Goal: Task Accomplishment & Management: Complete application form

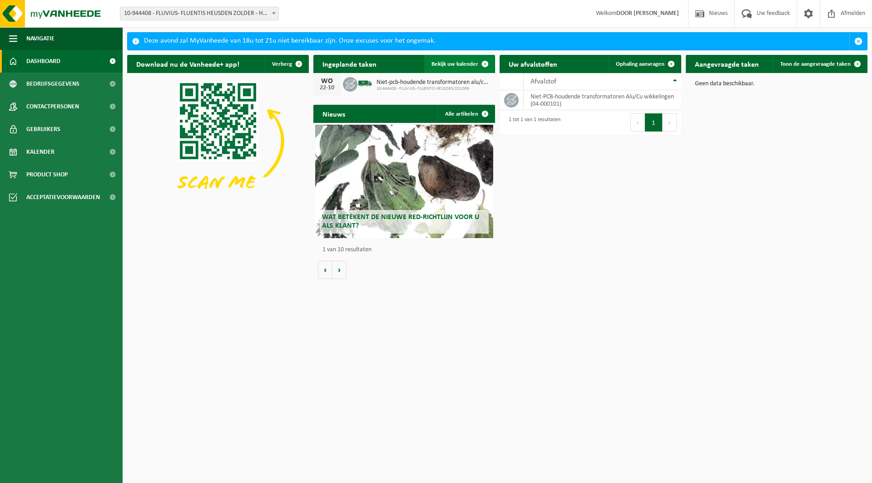
click at [461, 64] on span "Bekijk uw kalender" at bounding box center [454, 64] width 47 height 6
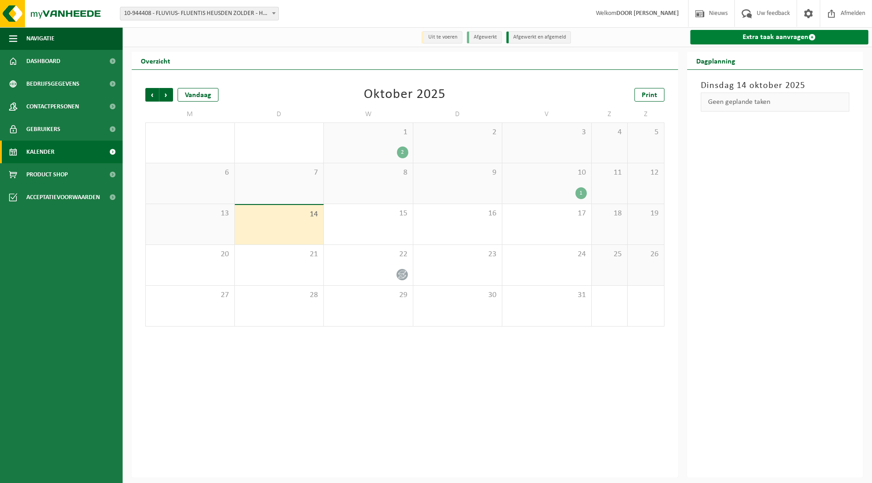
click at [735, 40] on link "Extra taak aanvragen" at bounding box center [779, 37] width 178 height 15
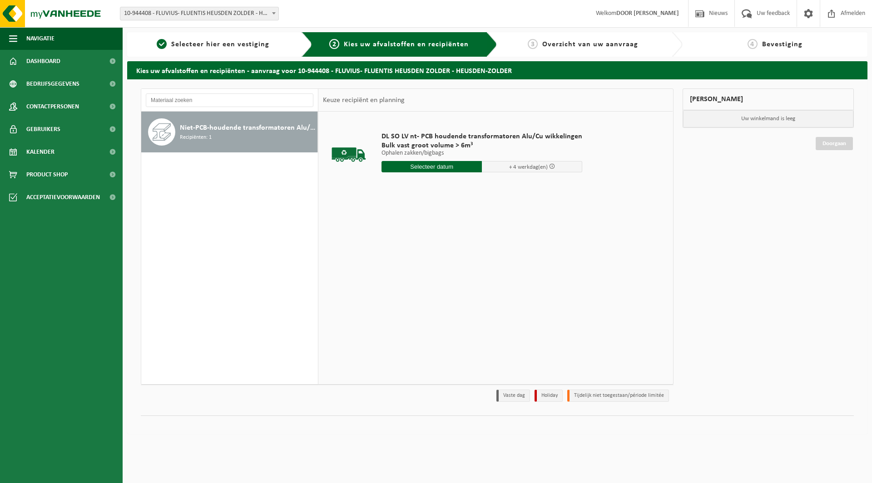
click at [416, 168] on input "text" at bounding box center [431, 166] width 100 height 11
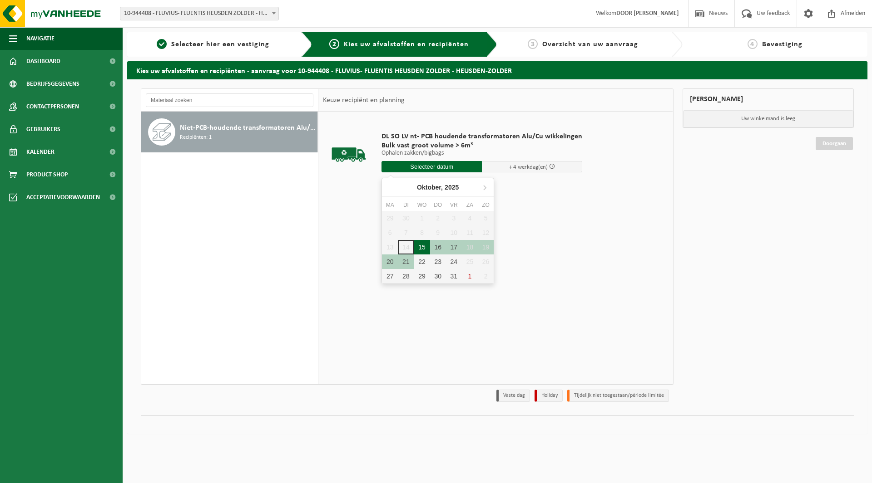
click at [419, 245] on div "15" at bounding box center [422, 247] width 16 height 15
type input "Van 2025-10-15"
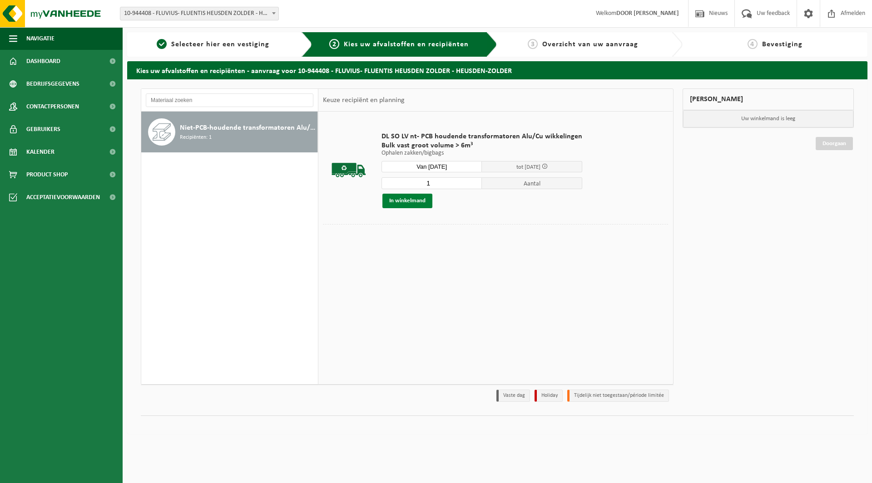
click at [403, 199] on button "In winkelmand" at bounding box center [407, 201] width 50 height 15
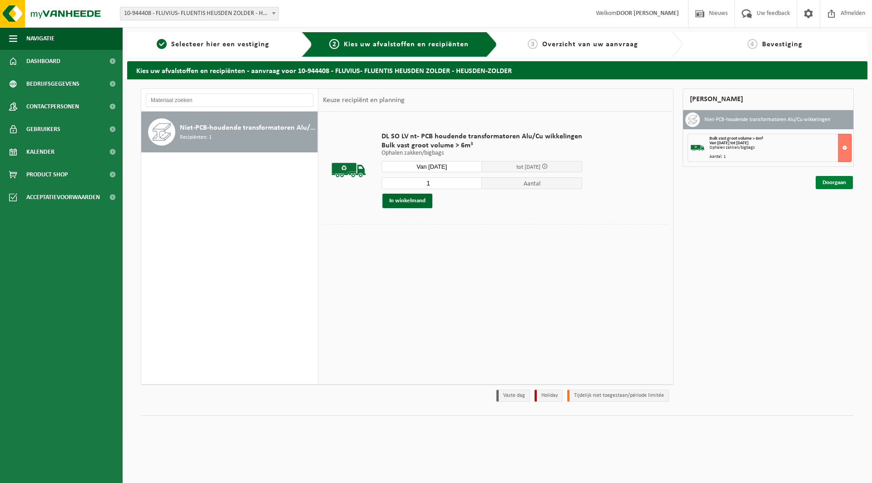
click at [825, 183] on link "Doorgaan" at bounding box center [833, 182] width 37 height 13
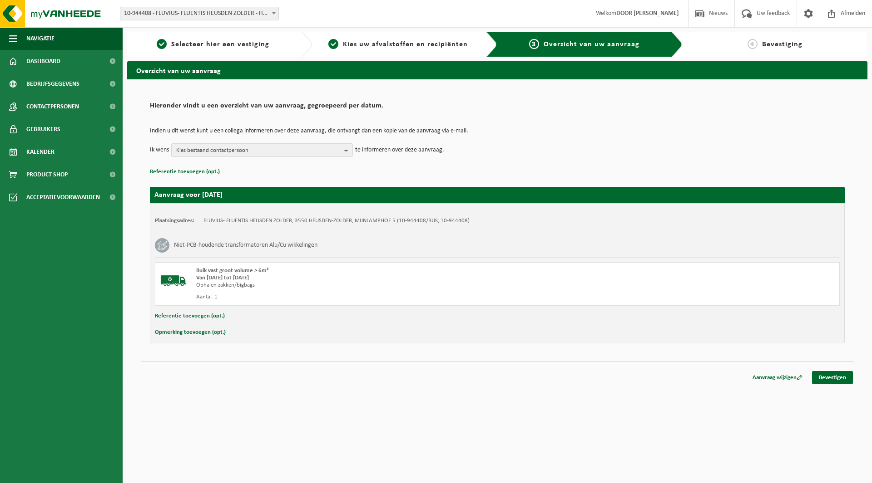
click at [207, 318] on button "Referentie toevoegen (opt.)" at bounding box center [190, 317] width 70 height 12
click at [229, 316] on input "text" at bounding box center [514, 318] width 631 height 14
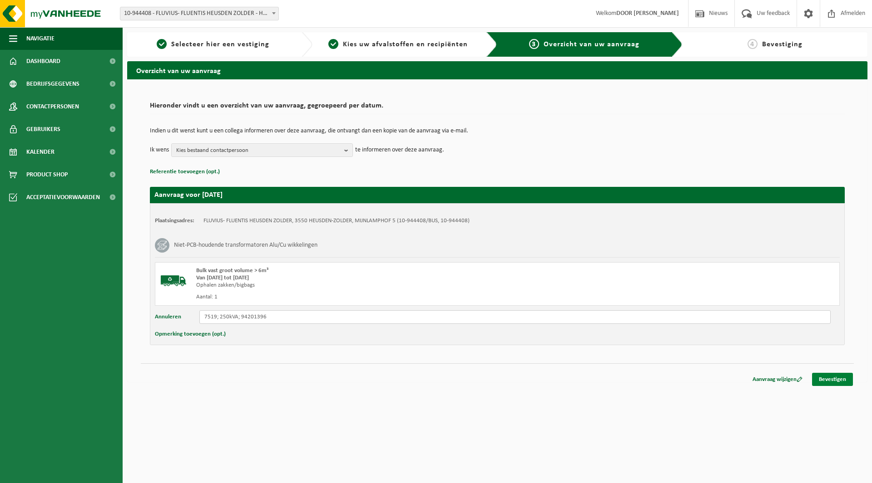
type input "7519; 250kVA; 94201396"
click at [836, 380] on link "Bevestigen" at bounding box center [832, 379] width 41 height 13
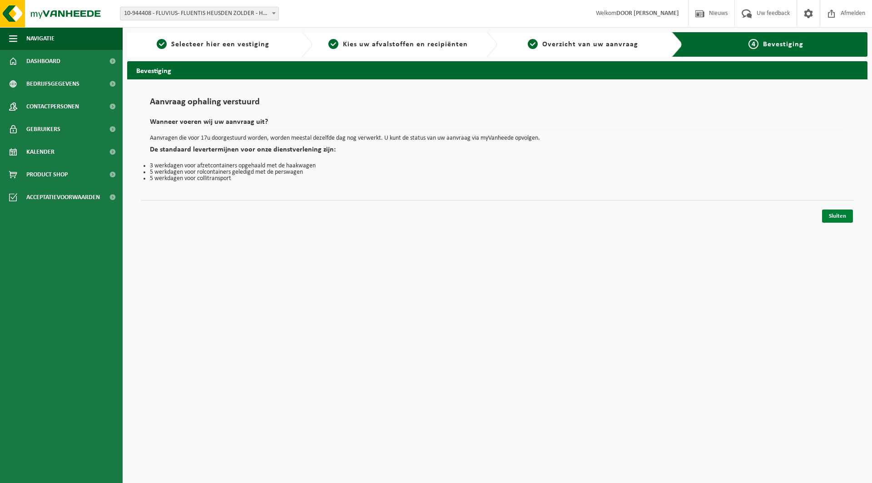
click at [829, 212] on link "Sluiten" at bounding box center [837, 216] width 31 height 13
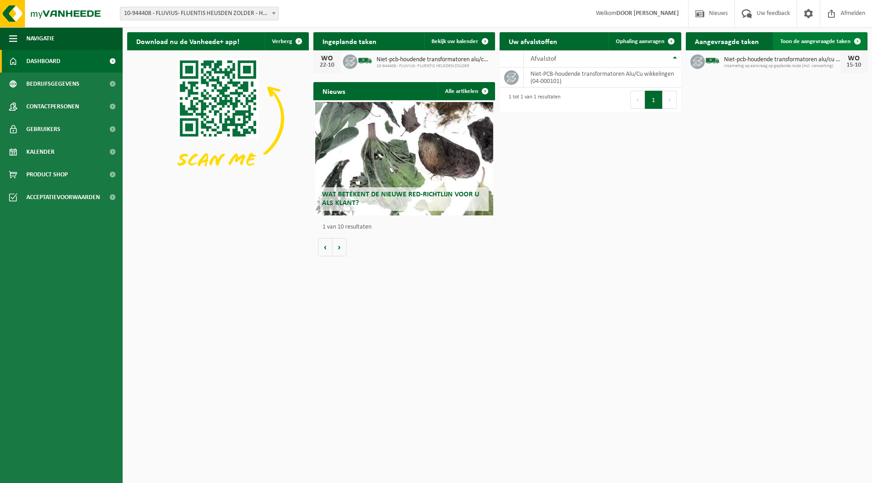
click at [824, 45] on link "Toon de aangevraagde taken" at bounding box center [820, 41] width 94 height 18
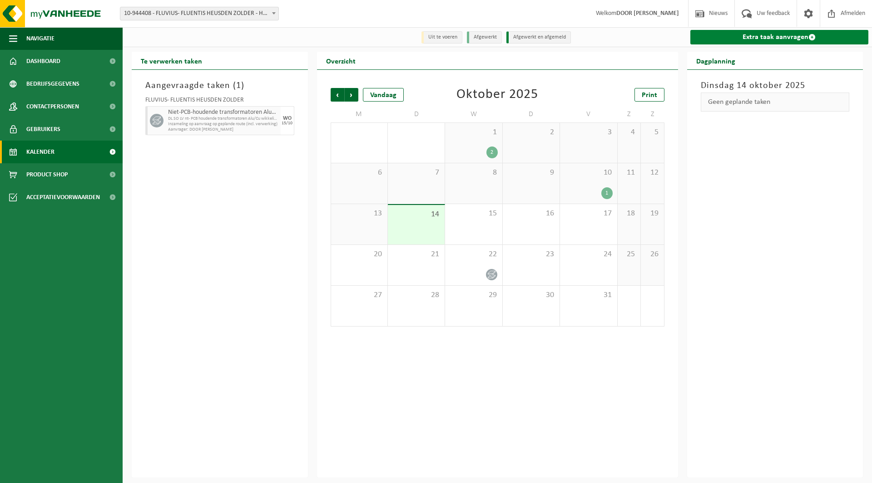
click at [719, 44] on link "Extra taak aanvragen" at bounding box center [779, 37] width 178 height 15
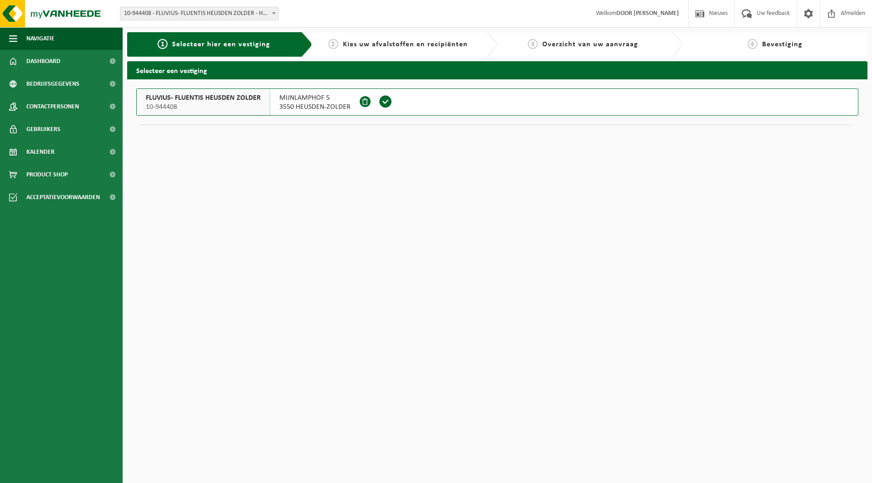
click at [385, 102] on span at bounding box center [386, 102] width 14 height 14
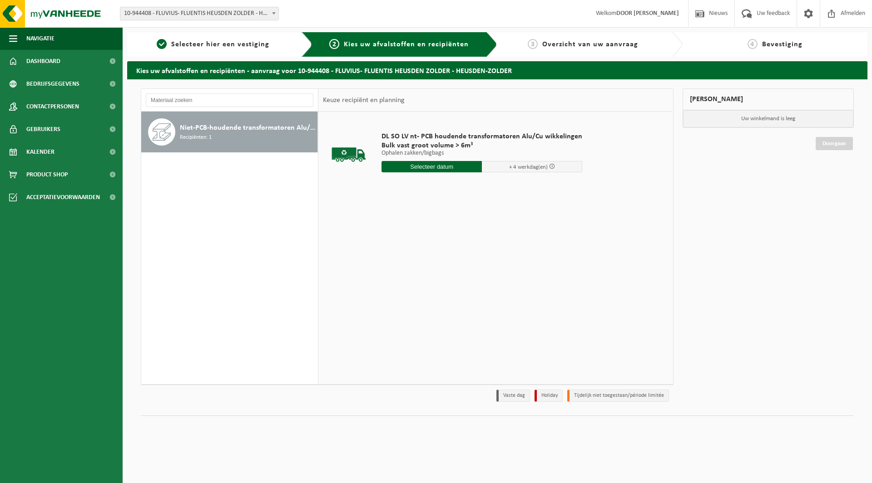
click at [402, 163] on input "text" at bounding box center [431, 166] width 100 height 11
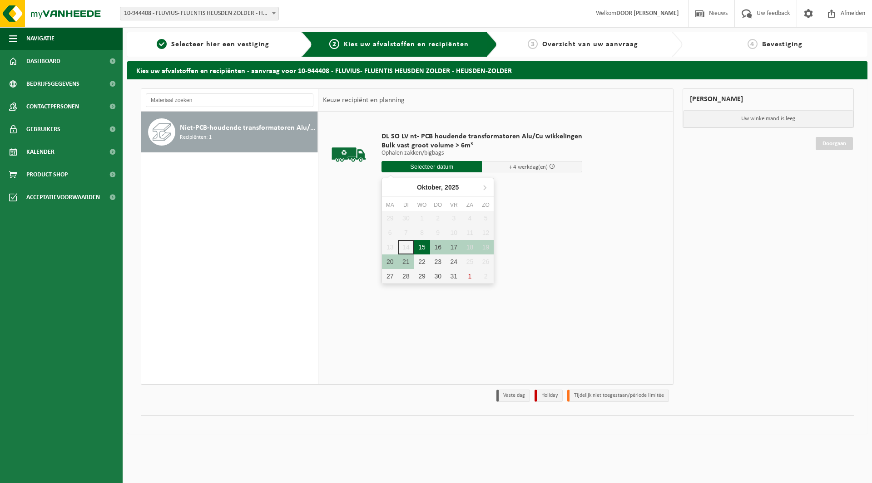
click at [424, 243] on div "15" at bounding box center [422, 247] width 16 height 15
type input "Van 2025-10-15"
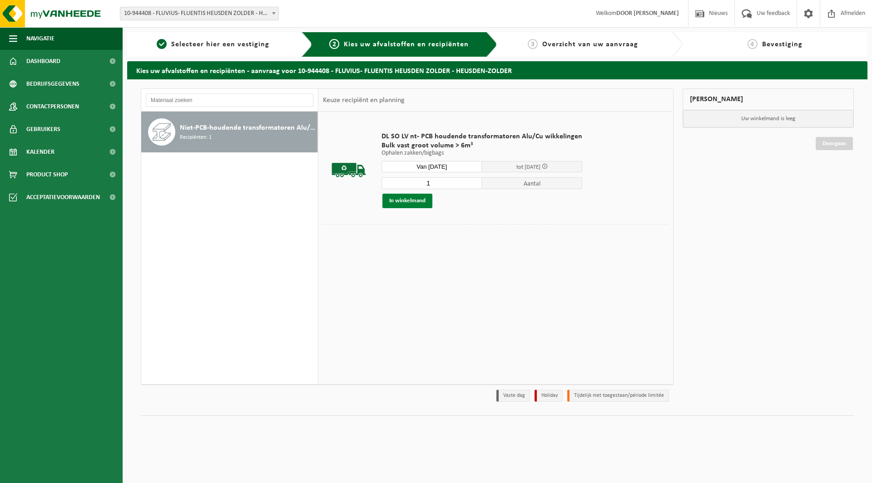
click at [423, 200] on button "In winkelmand" at bounding box center [407, 201] width 50 height 15
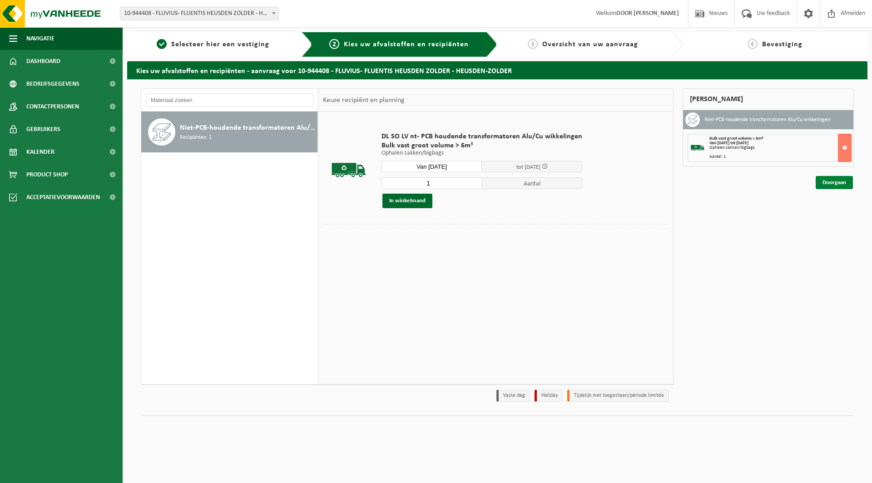
click at [825, 182] on link "Doorgaan" at bounding box center [833, 182] width 37 height 13
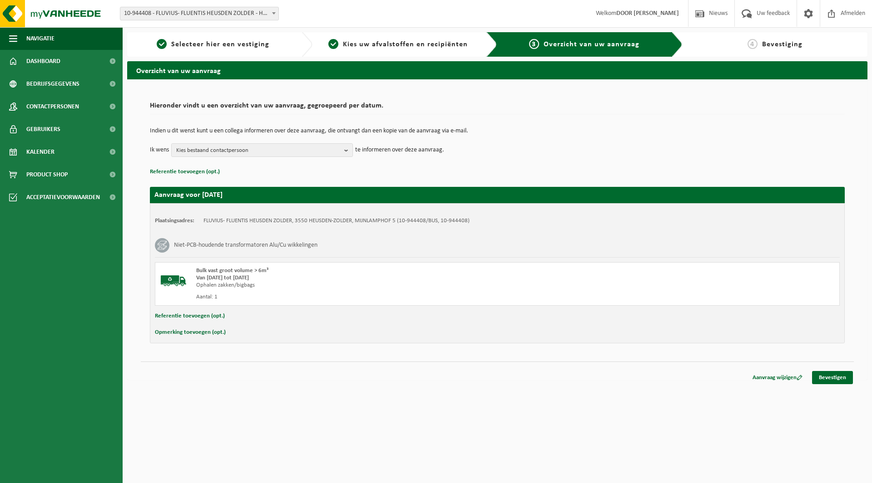
click at [211, 317] on button "Referentie toevoegen (opt.)" at bounding box center [190, 317] width 70 height 12
click at [225, 315] on input "text" at bounding box center [514, 318] width 631 height 14
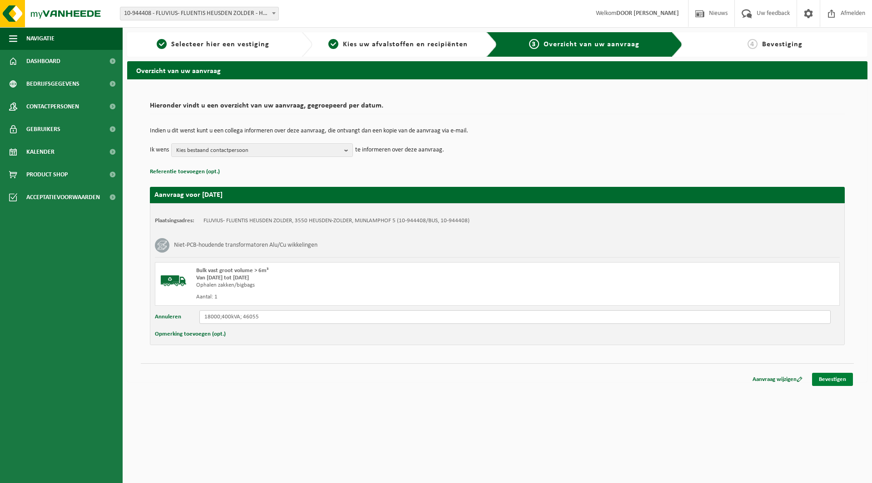
type input "18000;400kVA; 46055"
click at [823, 380] on link "Bevestigen" at bounding box center [832, 379] width 41 height 13
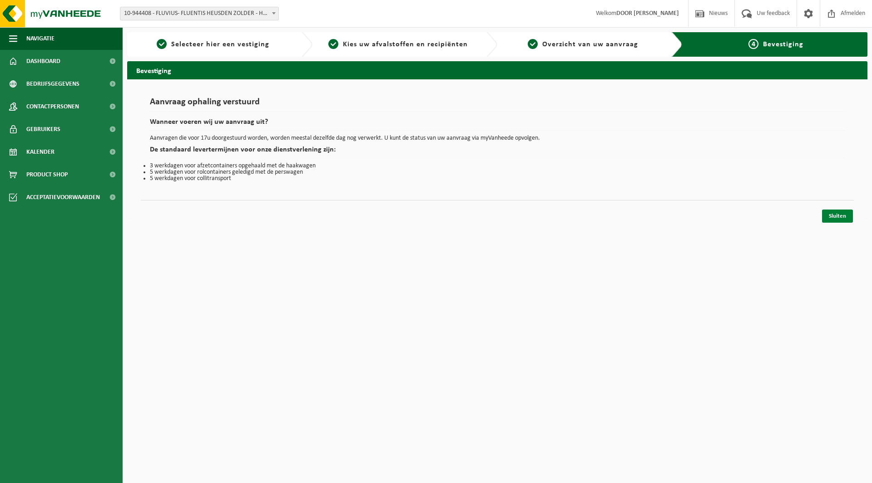
click at [842, 221] on link "Sluiten" at bounding box center [837, 216] width 31 height 13
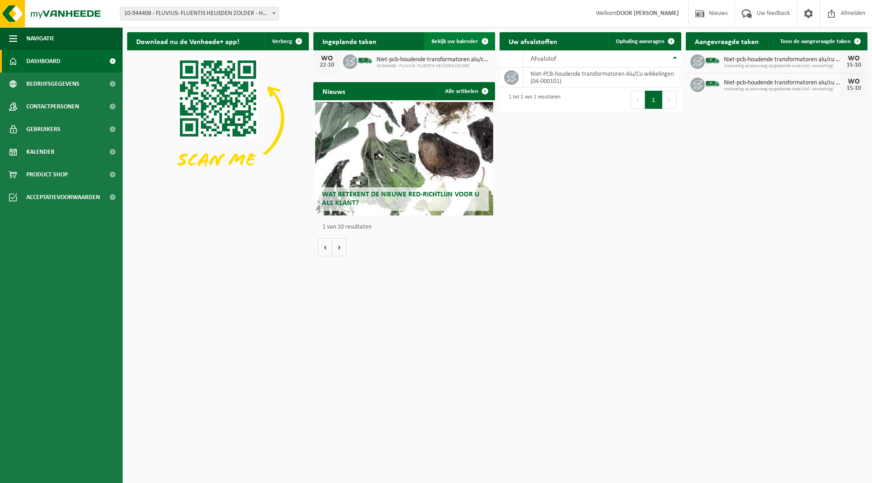
click at [458, 43] on span "Bekijk uw kalender" at bounding box center [454, 42] width 47 height 6
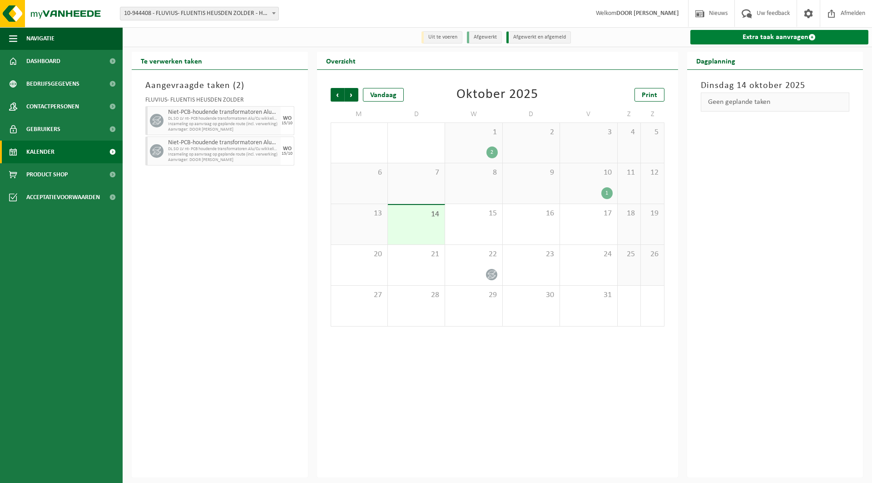
click at [751, 36] on link "Extra taak aanvragen" at bounding box center [779, 37] width 178 height 15
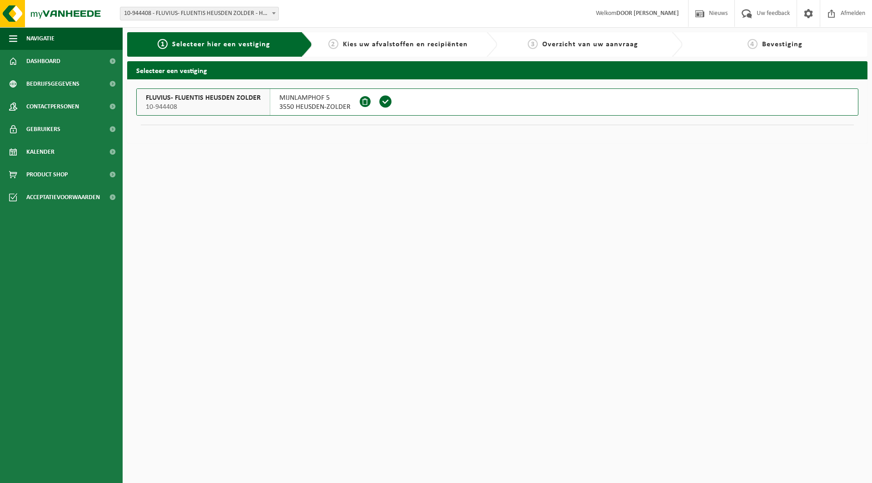
click at [382, 100] on span at bounding box center [386, 102] width 14 height 14
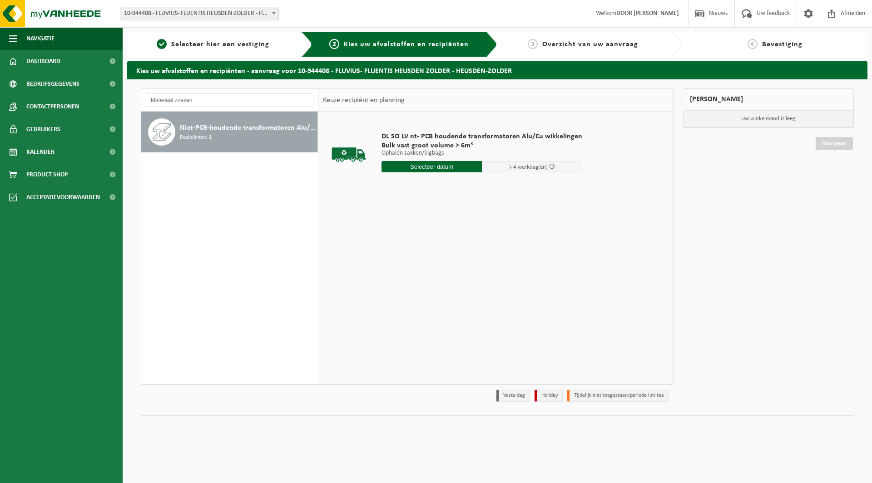
click at [415, 166] on input "text" at bounding box center [431, 166] width 100 height 11
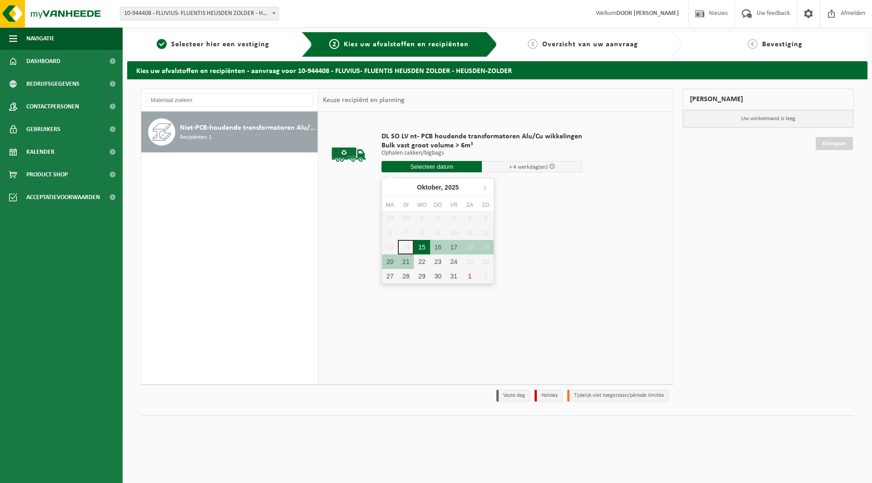
click at [420, 246] on div "15" at bounding box center [422, 247] width 16 height 15
type input "Van 2025-10-15"
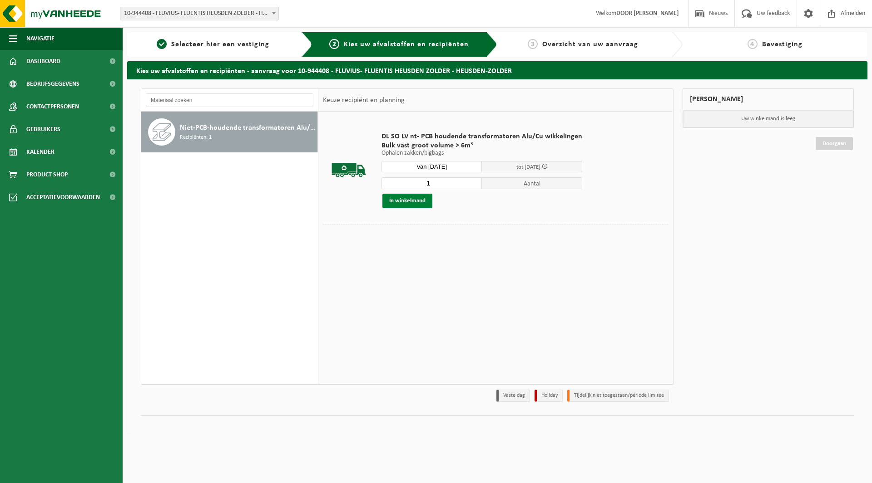
click at [421, 201] on button "In winkelmand" at bounding box center [407, 201] width 50 height 15
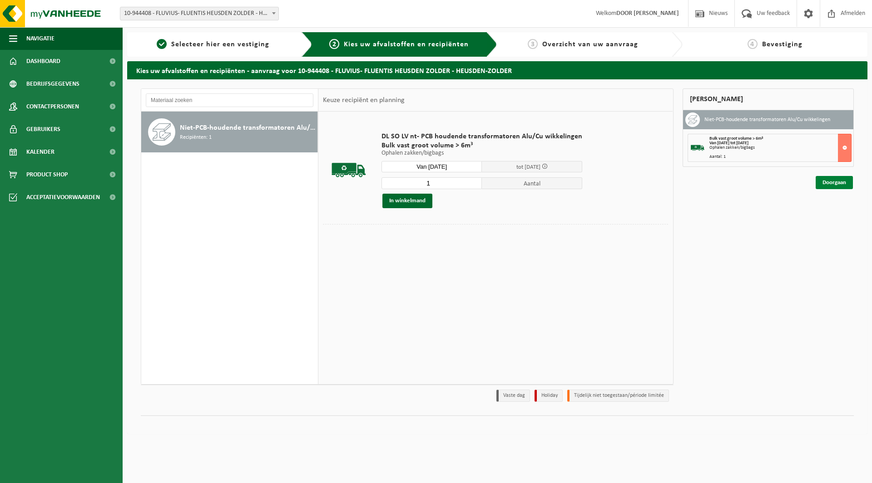
click at [826, 183] on link "Doorgaan" at bounding box center [833, 182] width 37 height 13
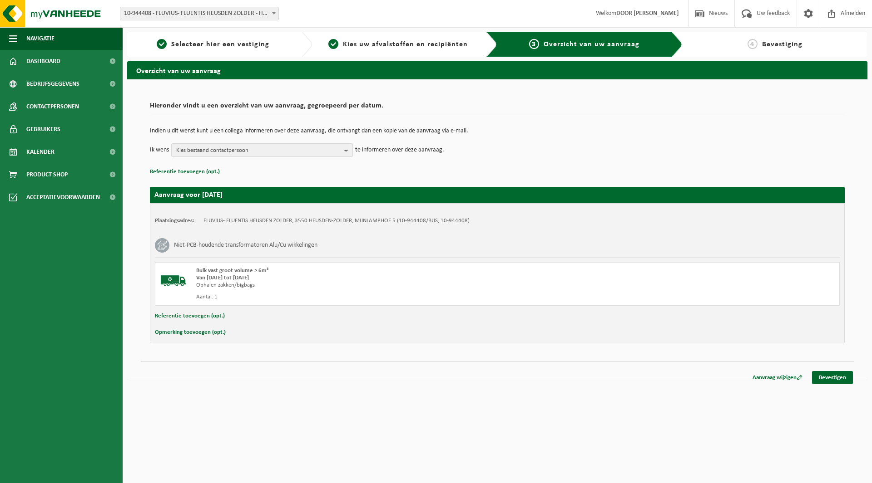
click at [213, 318] on button "Referentie toevoegen (opt.)" at bounding box center [190, 317] width 70 height 12
click at [236, 319] on input "text" at bounding box center [514, 318] width 631 height 14
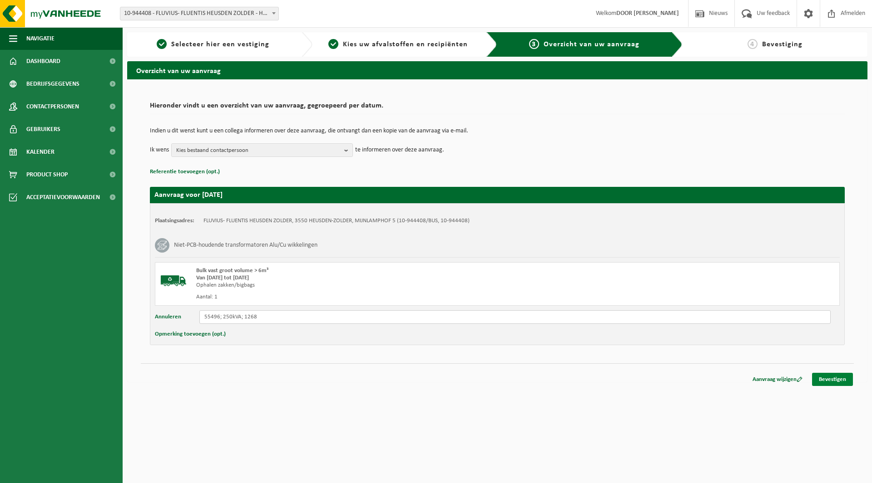
type input "55496; 250kVA; 1268"
click at [828, 381] on link "Bevestigen" at bounding box center [832, 379] width 41 height 13
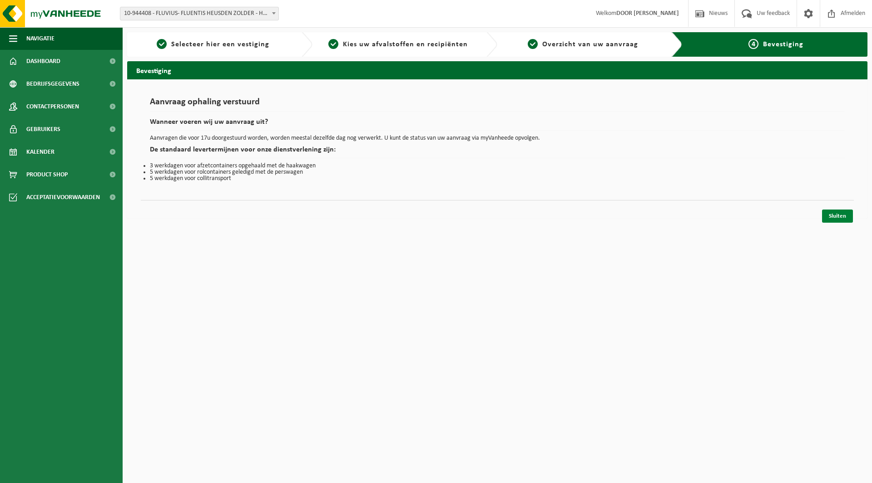
click at [830, 221] on link "Sluiten" at bounding box center [837, 216] width 31 height 13
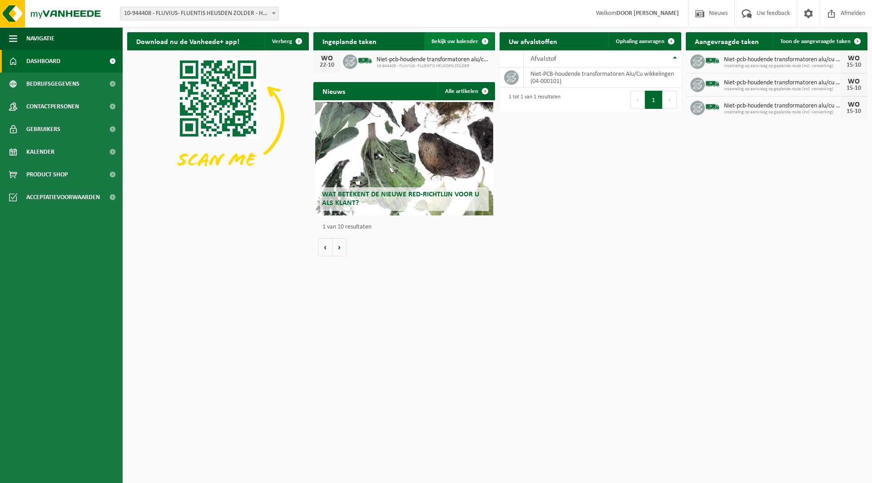
click at [462, 46] on link "Bekijk uw kalender" at bounding box center [459, 41] width 70 height 18
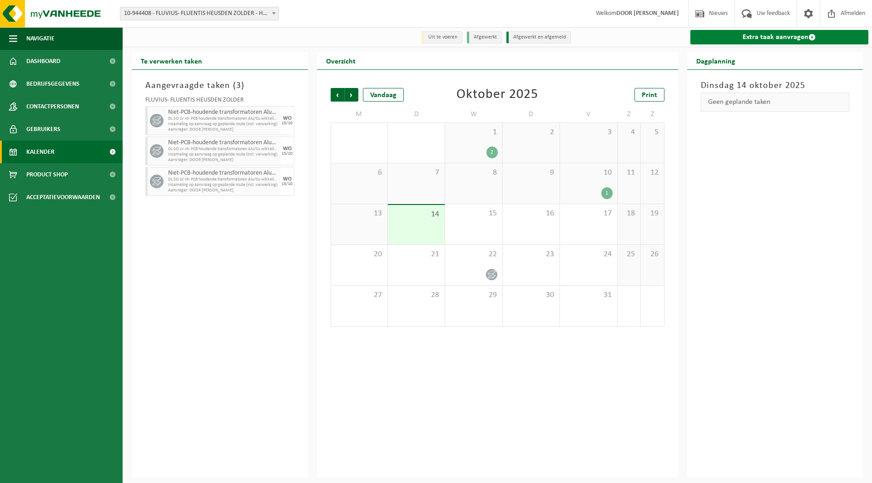
click at [801, 39] on link "Extra taak aanvragen" at bounding box center [779, 37] width 178 height 15
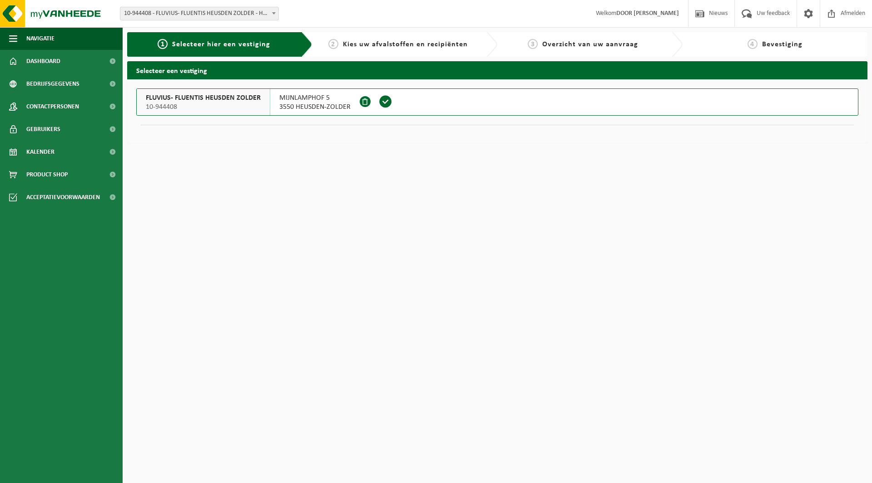
click at [381, 102] on span at bounding box center [386, 102] width 14 height 14
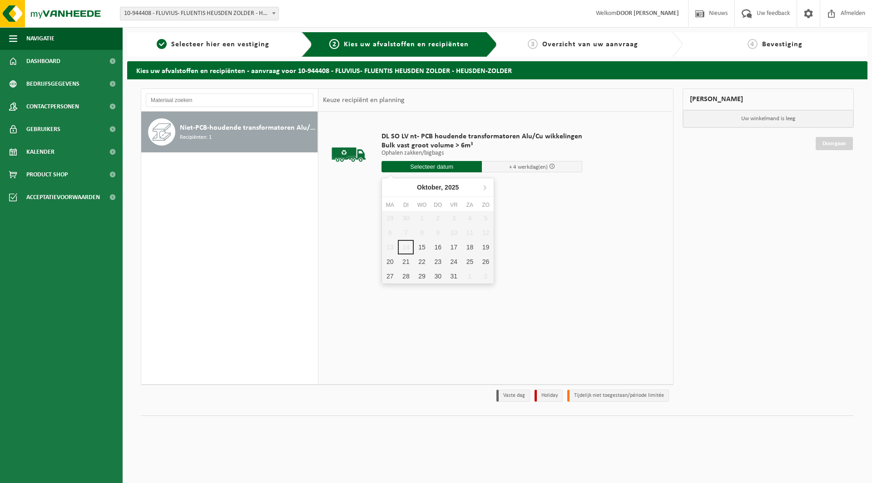
click at [401, 168] on input "text" at bounding box center [431, 166] width 100 height 11
click at [420, 245] on div "15" at bounding box center [422, 247] width 16 height 15
type input "Van 2025-10-15"
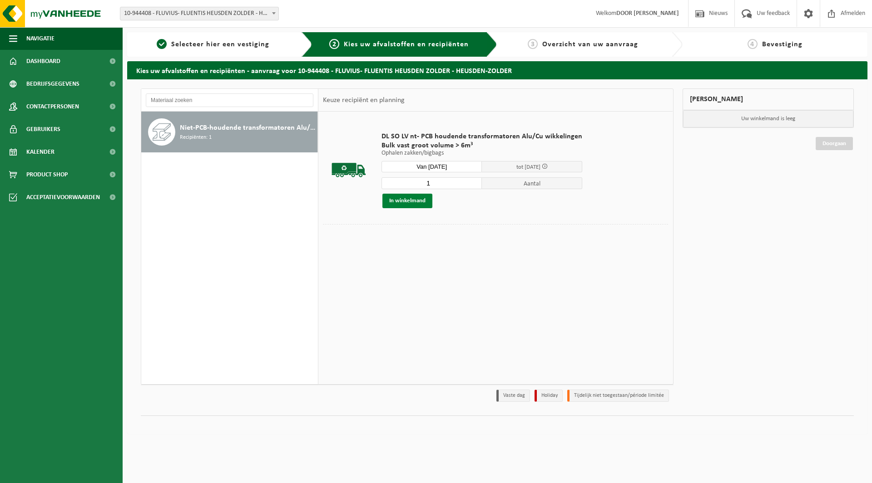
click at [414, 202] on button "In winkelmand" at bounding box center [407, 201] width 50 height 15
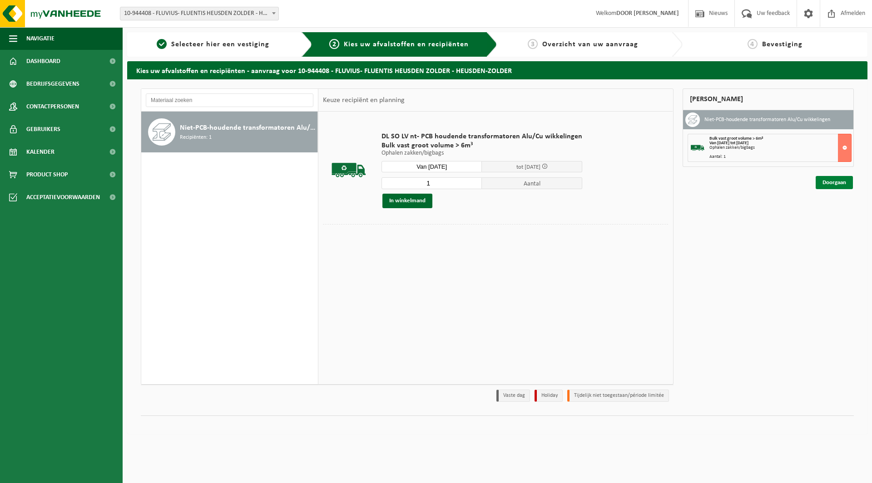
click at [825, 182] on link "Doorgaan" at bounding box center [833, 182] width 37 height 13
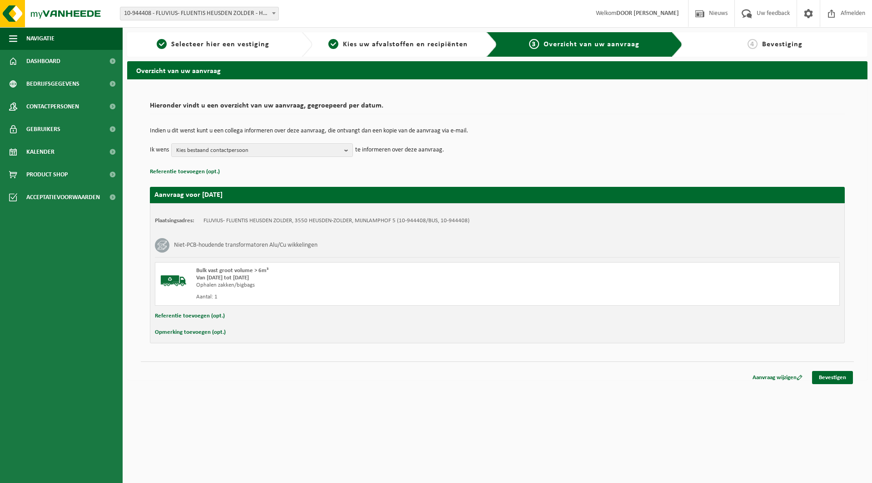
click at [207, 317] on button "Referentie toevoegen (opt.)" at bounding box center [190, 317] width 70 height 12
click at [231, 315] on input "text" at bounding box center [514, 318] width 631 height 14
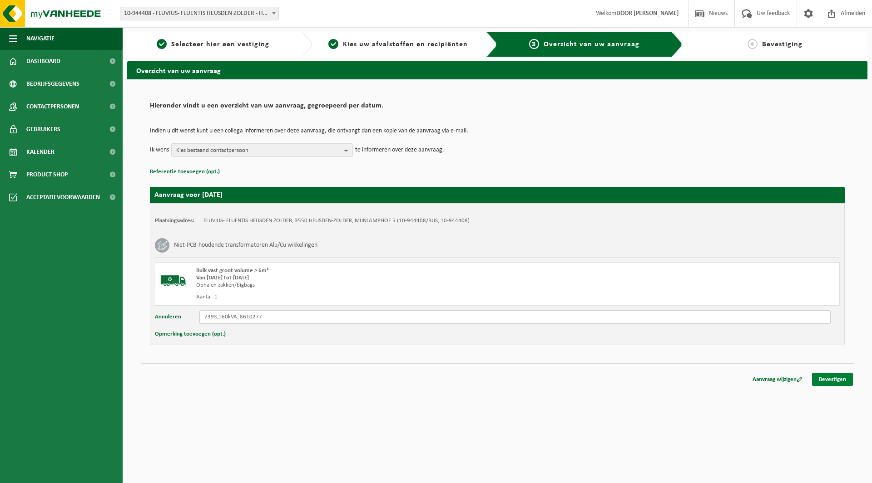
type input "7393;160kVA; 8610277"
click at [830, 380] on link "Bevestigen" at bounding box center [832, 379] width 41 height 13
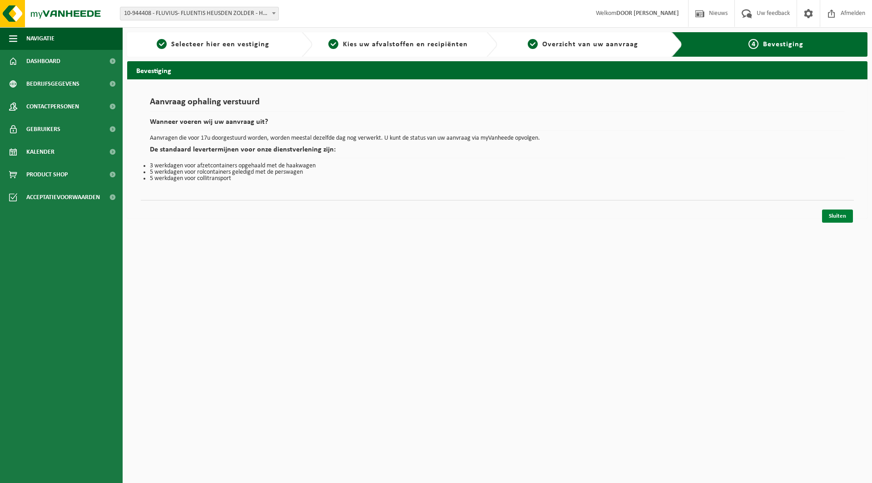
click at [836, 217] on link "Sluiten" at bounding box center [837, 216] width 31 height 13
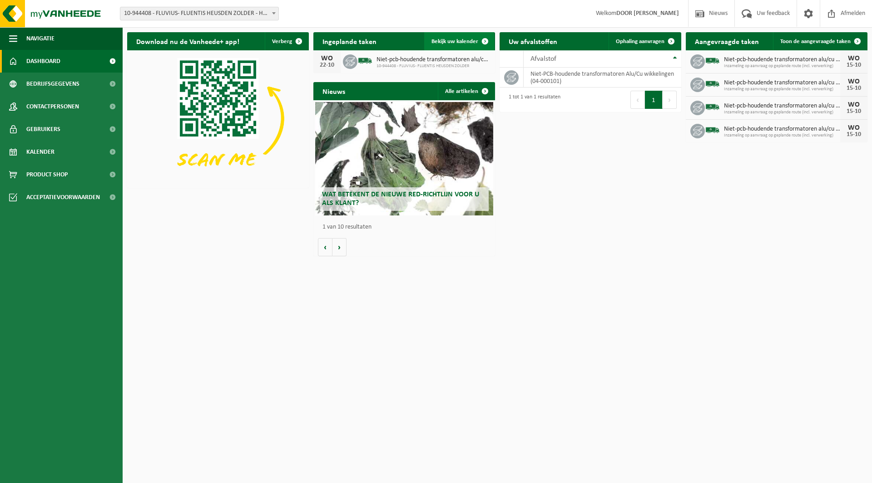
click at [457, 39] on span "Bekijk uw kalender" at bounding box center [454, 42] width 47 height 6
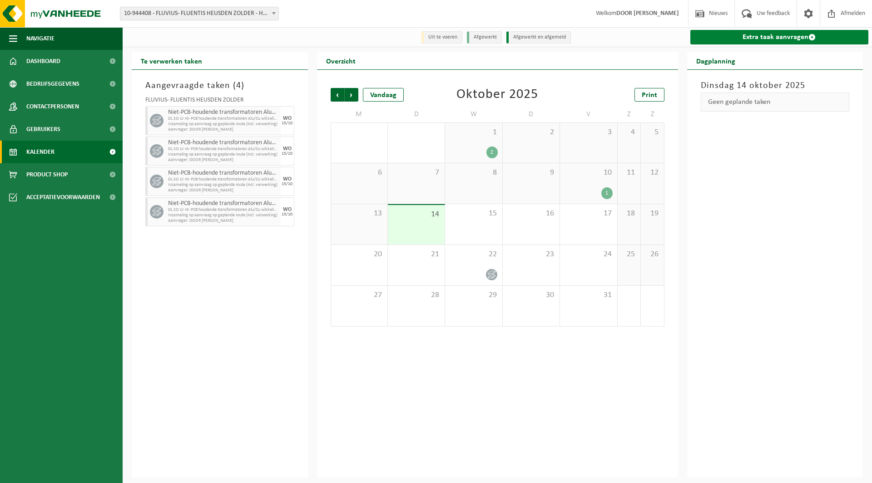
click at [728, 41] on link "Extra taak aanvragen" at bounding box center [779, 37] width 178 height 15
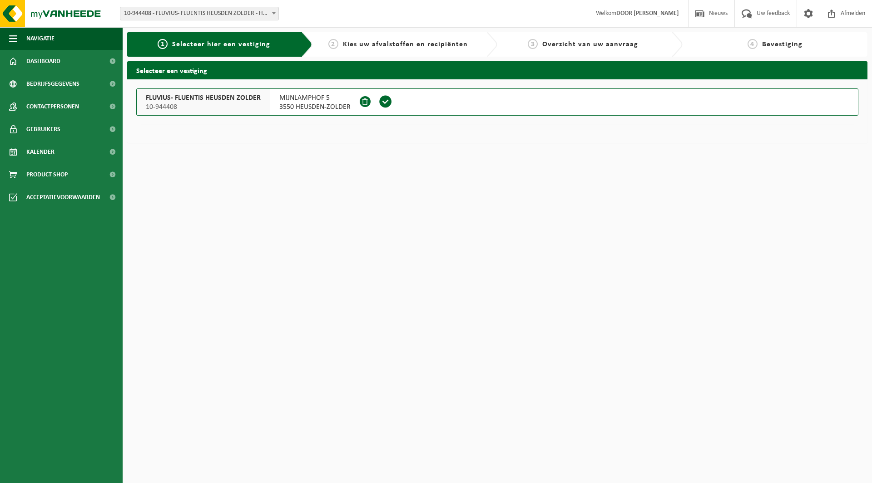
click at [380, 103] on span at bounding box center [386, 102] width 14 height 14
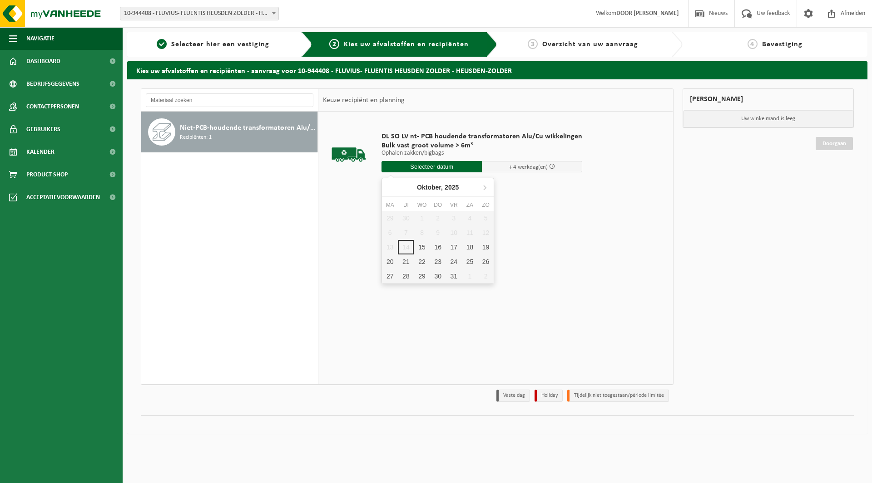
click at [429, 168] on input "text" at bounding box center [431, 166] width 100 height 11
click at [423, 245] on div "15" at bounding box center [422, 247] width 16 height 15
type input "Van 2025-10-15"
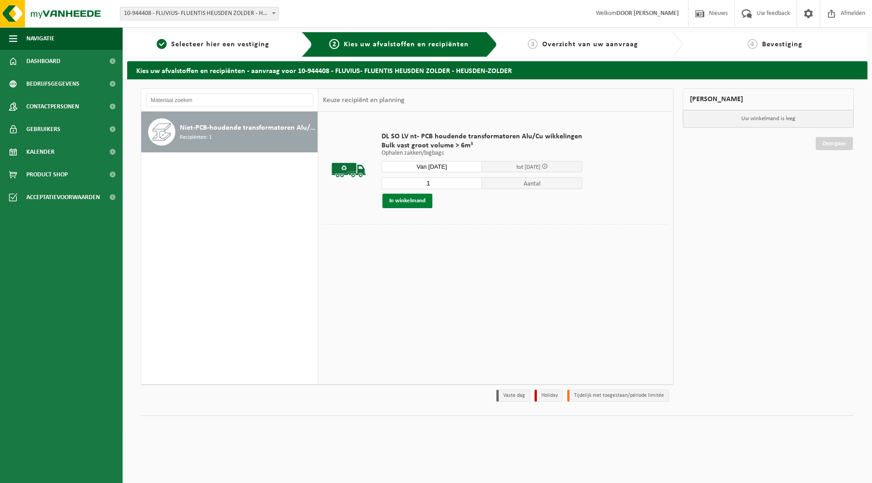
click at [416, 197] on button "In winkelmand" at bounding box center [407, 201] width 50 height 15
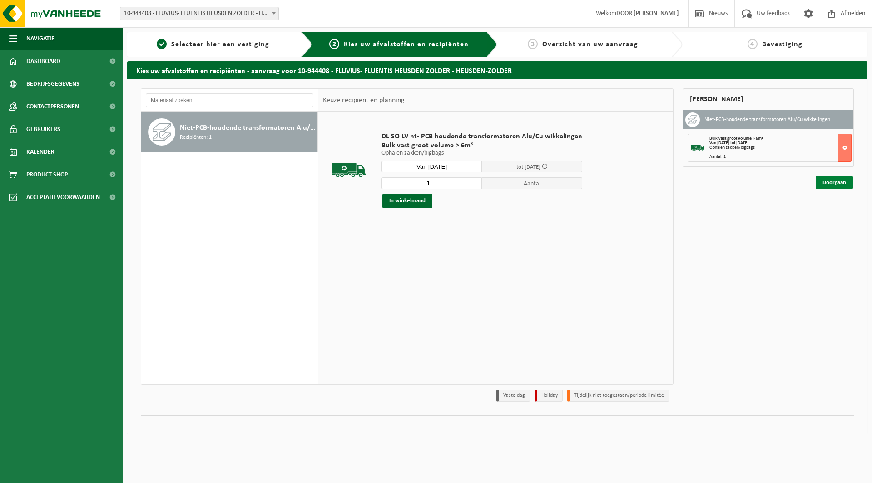
click at [847, 181] on link "Doorgaan" at bounding box center [833, 182] width 37 height 13
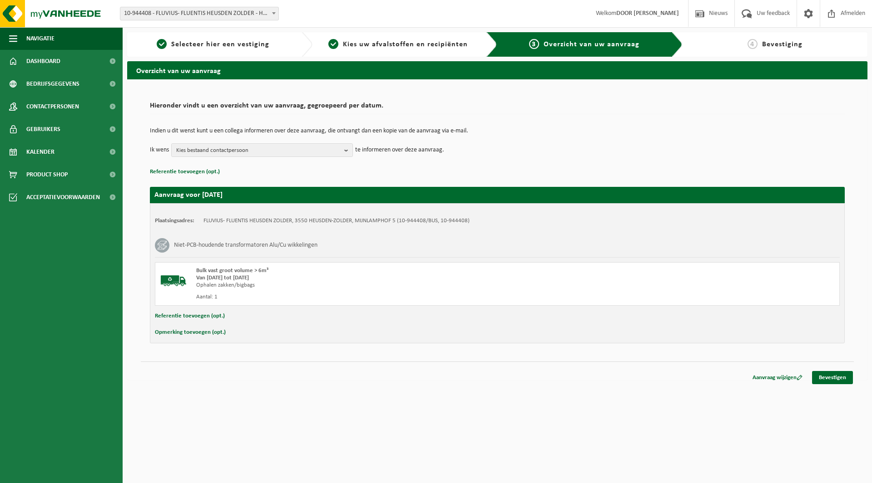
click at [214, 316] on button "Referentie toevoegen (opt.)" at bounding box center [190, 317] width 70 height 12
click at [251, 315] on input "text" at bounding box center [514, 318] width 631 height 14
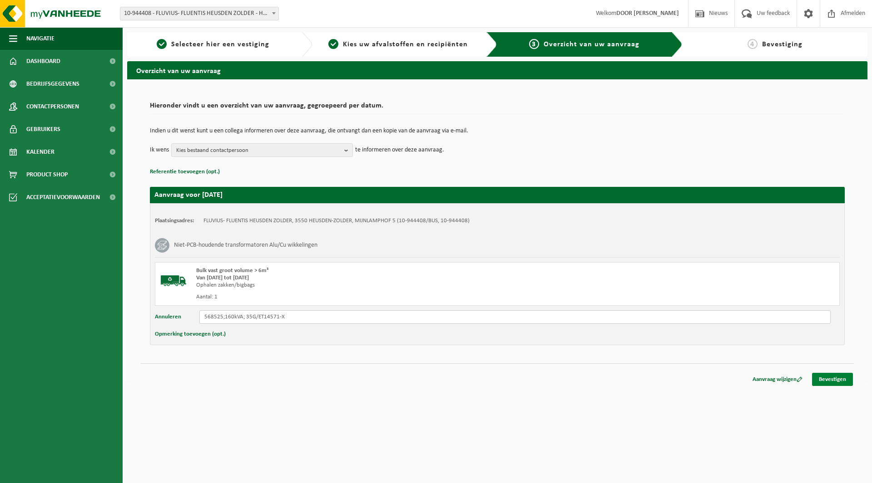
type input "568525;160kVA; 35G/ET14571-X"
click at [829, 379] on link "Bevestigen" at bounding box center [832, 379] width 41 height 13
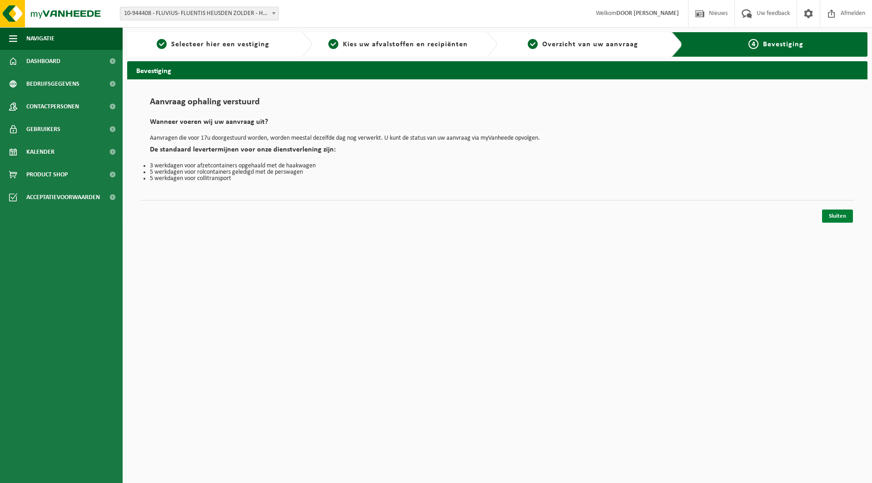
click at [841, 216] on link "Sluiten" at bounding box center [837, 216] width 31 height 13
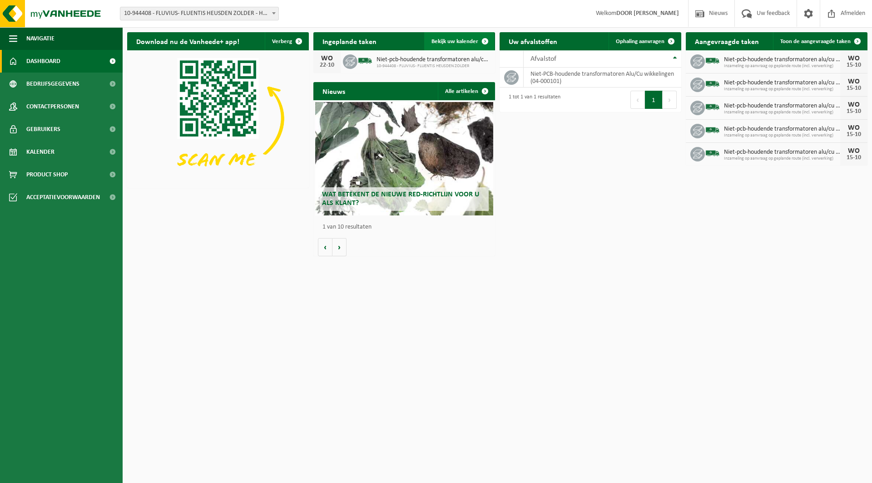
click at [465, 42] on span "Bekijk uw kalender" at bounding box center [454, 42] width 47 height 6
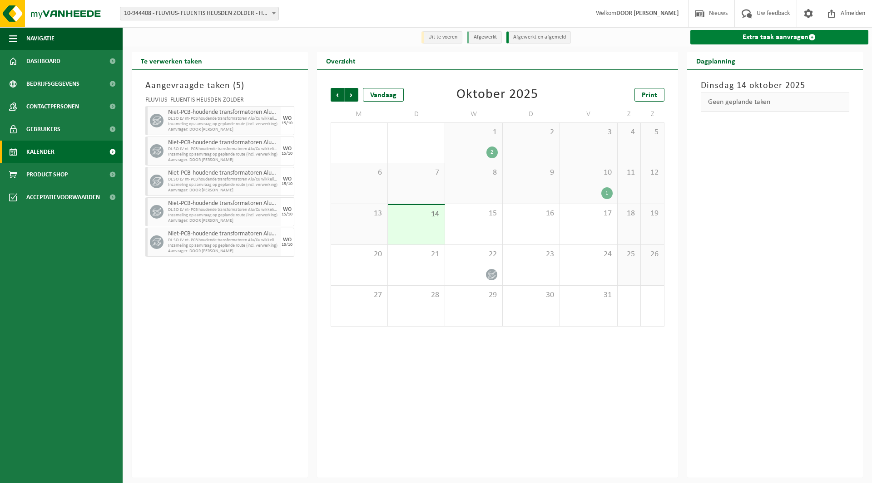
click at [736, 41] on link "Extra taak aanvragen" at bounding box center [779, 37] width 178 height 15
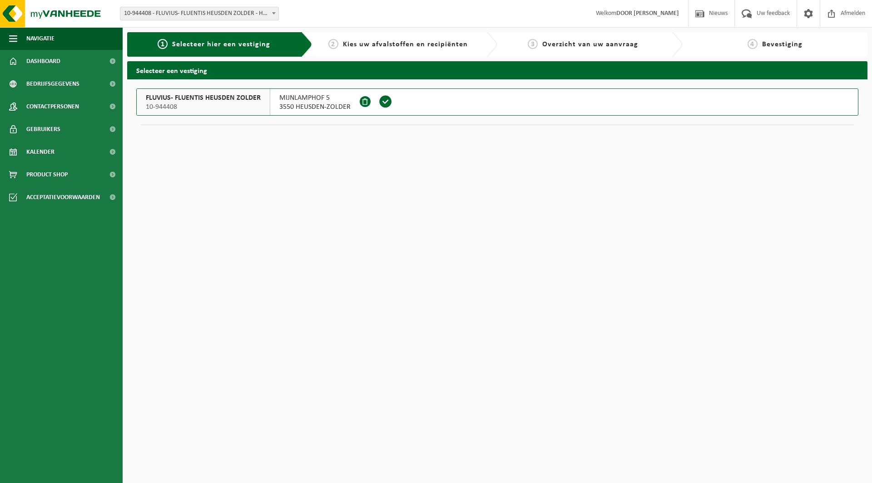
click at [388, 101] on span at bounding box center [386, 102] width 14 height 14
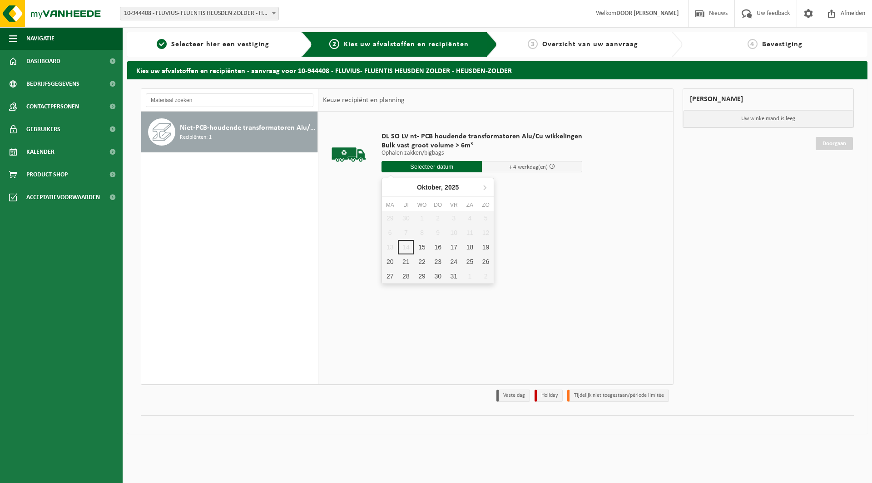
click at [423, 169] on input "text" at bounding box center [431, 166] width 100 height 11
click at [424, 245] on div "15" at bounding box center [422, 247] width 16 height 15
type input "Van [DATE]"
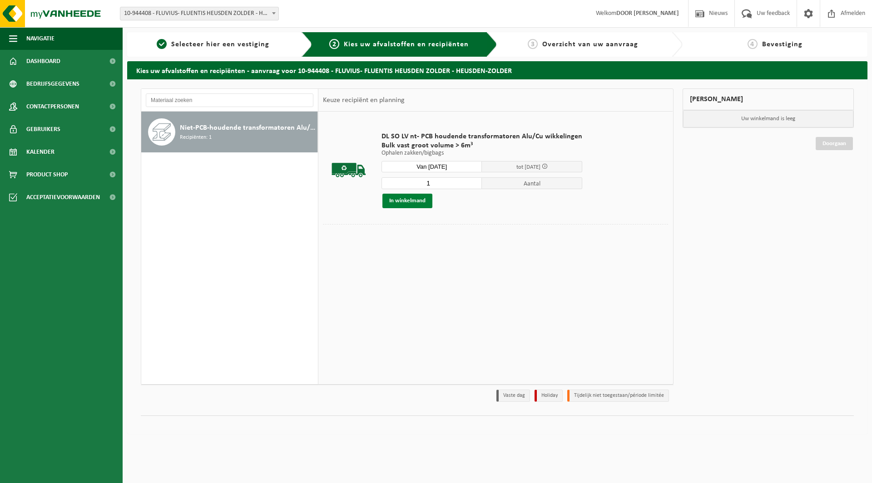
click at [398, 202] on button "In winkelmand" at bounding box center [407, 201] width 50 height 15
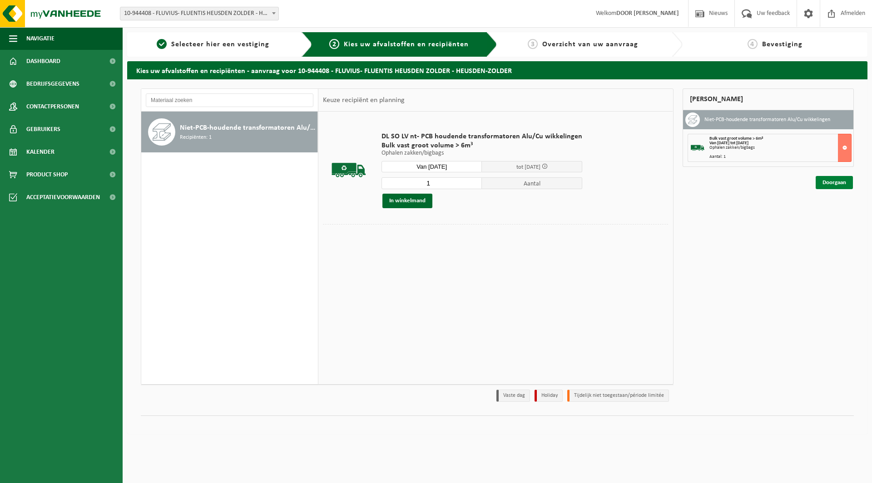
click at [839, 184] on link "Doorgaan" at bounding box center [833, 182] width 37 height 13
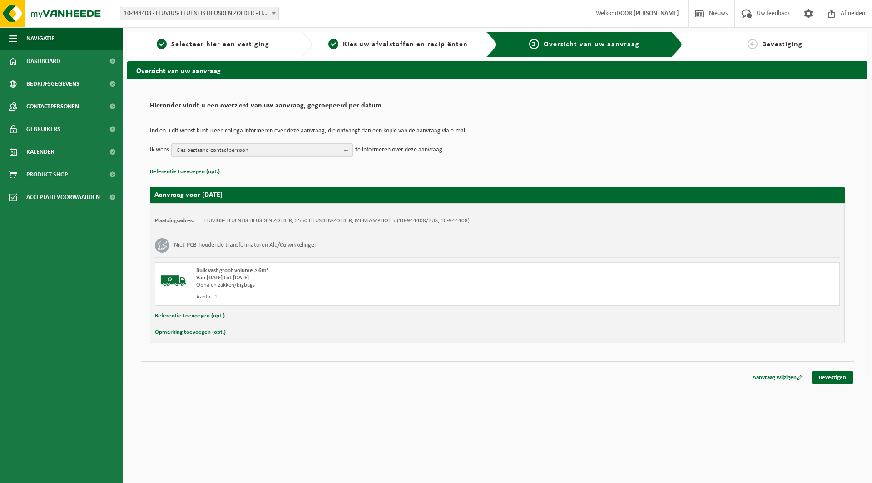
click at [184, 320] on button "Referentie toevoegen (opt.)" at bounding box center [190, 317] width 70 height 12
click at [215, 316] on input "text" at bounding box center [514, 318] width 631 height 14
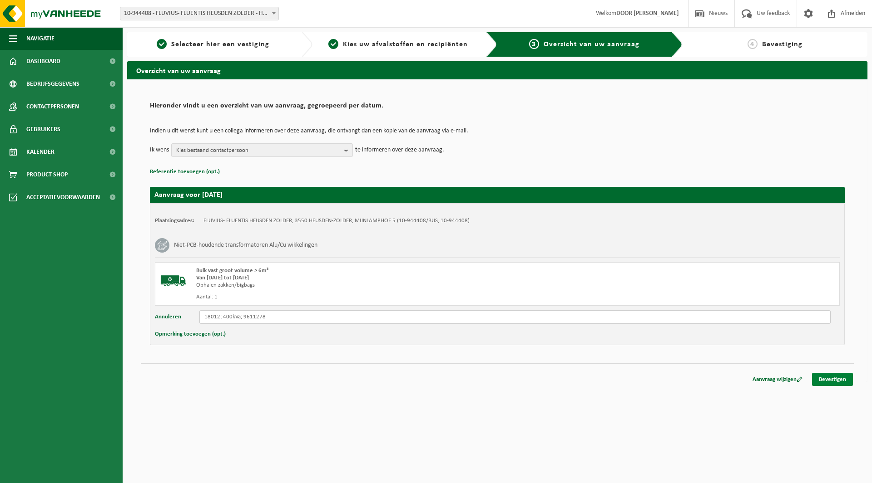
type input "18012; 400kVa; 9611278"
click at [828, 375] on link "Bevestigen" at bounding box center [832, 379] width 41 height 13
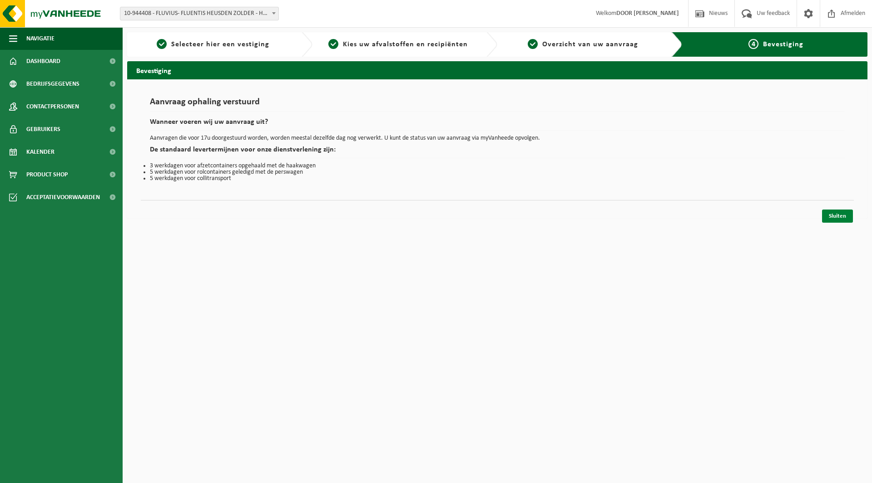
click at [844, 218] on link "Sluiten" at bounding box center [837, 216] width 31 height 13
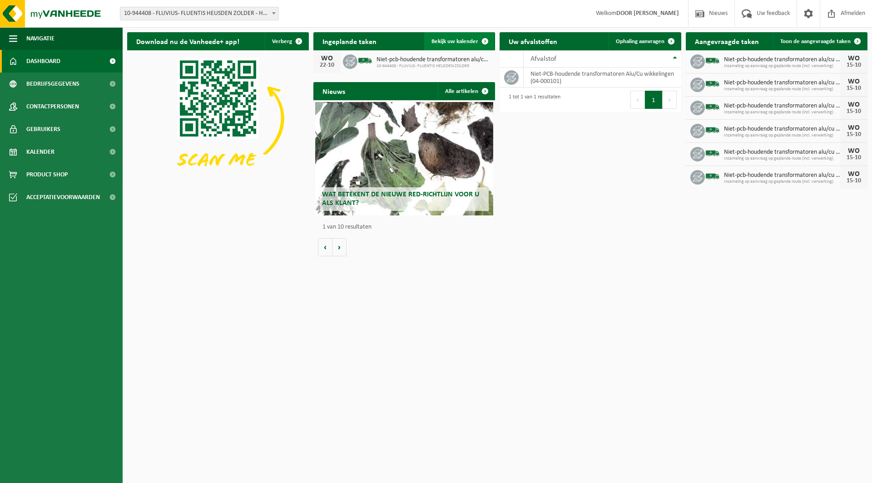
click at [468, 47] on link "Bekijk uw kalender" at bounding box center [459, 41] width 70 height 18
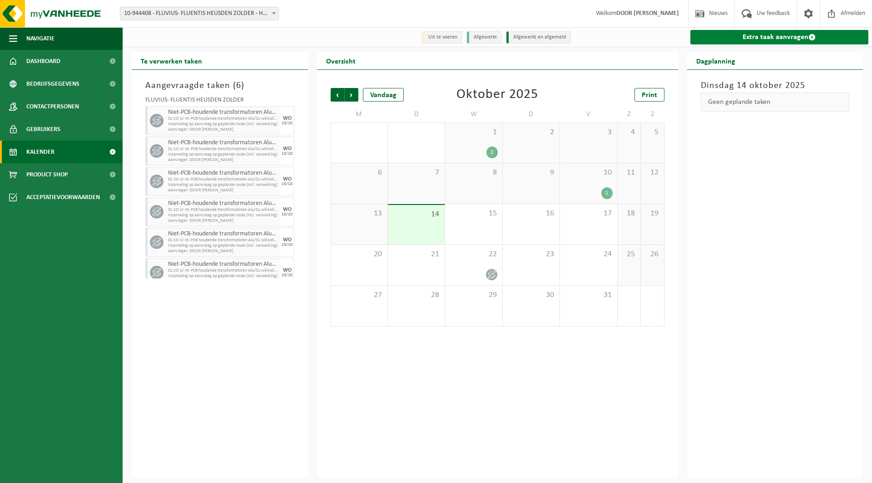
click at [748, 44] on link "Extra taak aanvragen" at bounding box center [779, 37] width 178 height 15
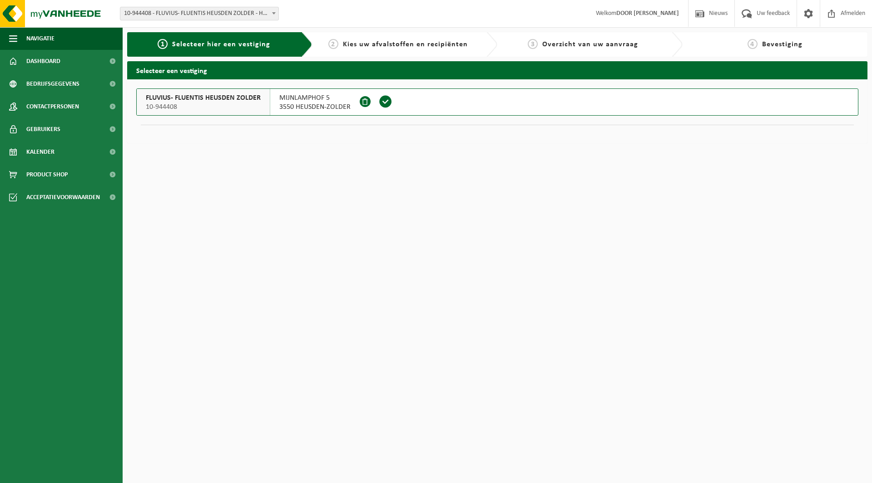
click at [381, 100] on span at bounding box center [386, 102] width 14 height 14
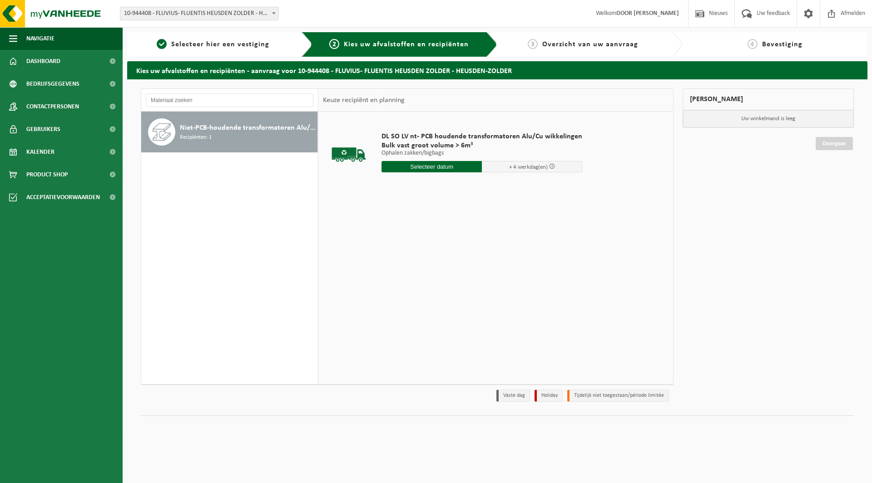
click at [423, 168] on input "text" at bounding box center [431, 166] width 100 height 11
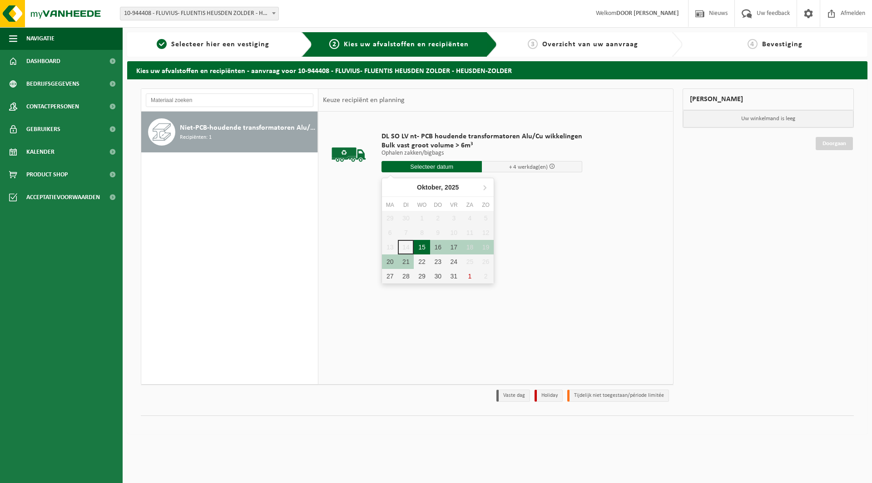
click at [424, 246] on div "15" at bounding box center [422, 247] width 16 height 15
type input "Van 2025-10-15"
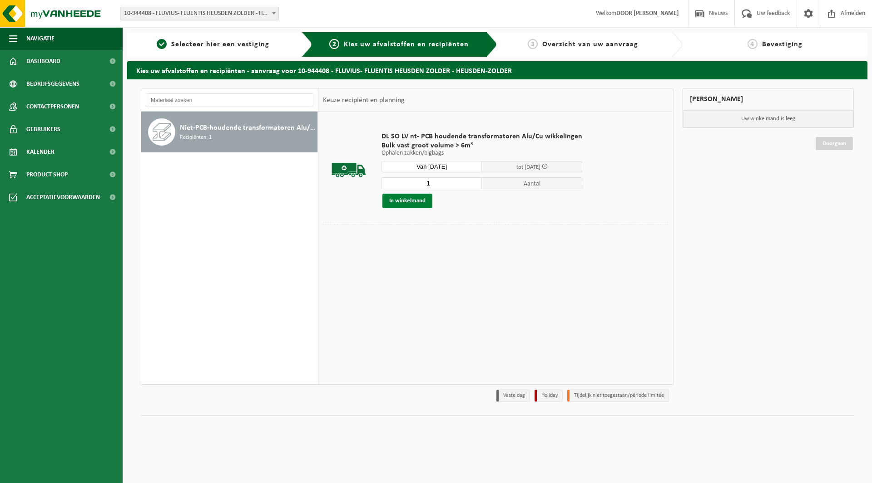
click at [425, 201] on button "In winkelmand" at bounding box center [407, 201] width 50 height 15
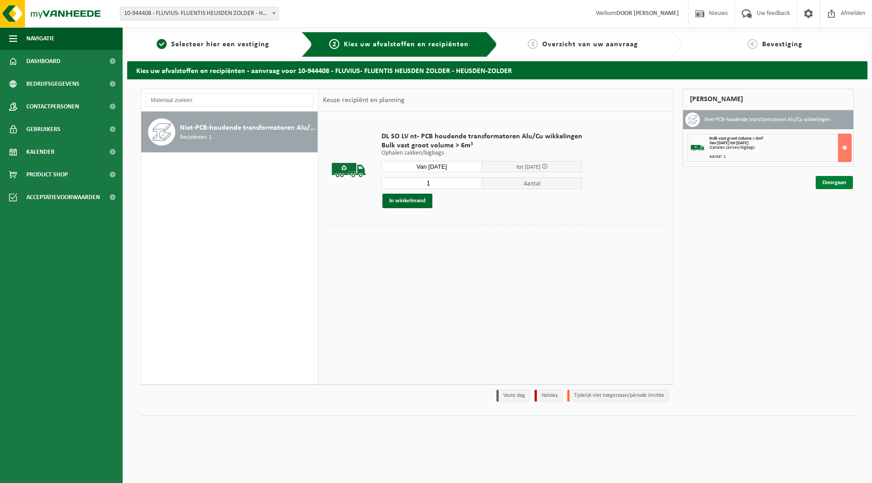
click at [831, 182] on link "Doorgaan" at bounding box center [833, 182] width 37 height 13
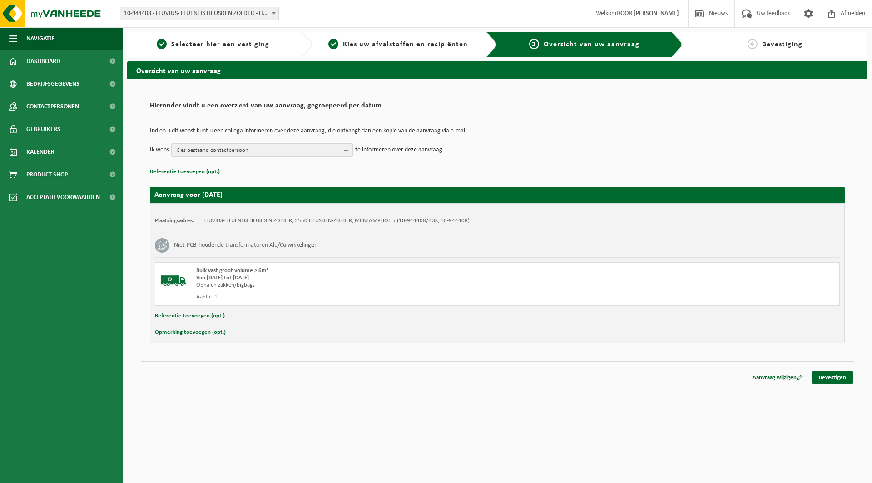
click at [207, 315] on button "Referentie toevoegen (opt.)" at bounding box center [190, 317] width 70 height 12
click at [246, 321] on input "text" at bounding box center [514, 318] width 631 height 14
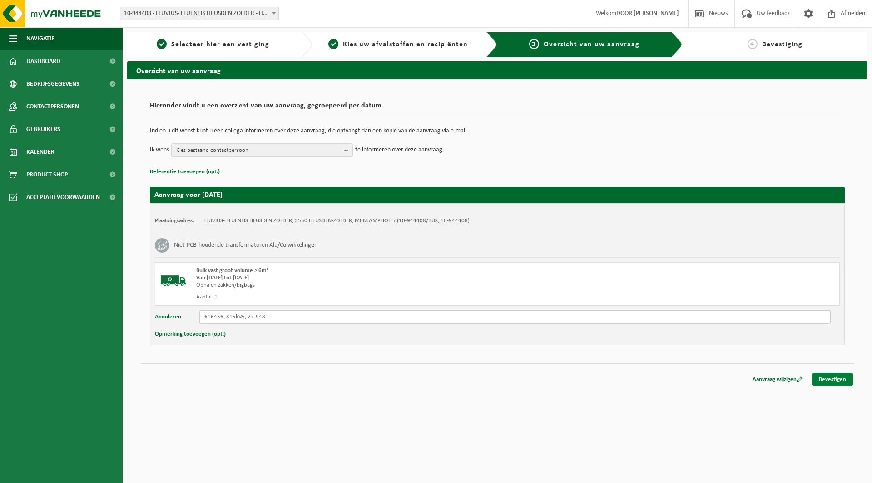
type input "616456; 315kVA; 77-948"
click at [834, 385] on link "Bevestigen" at bounding box center [832, 379] width 41 height 13
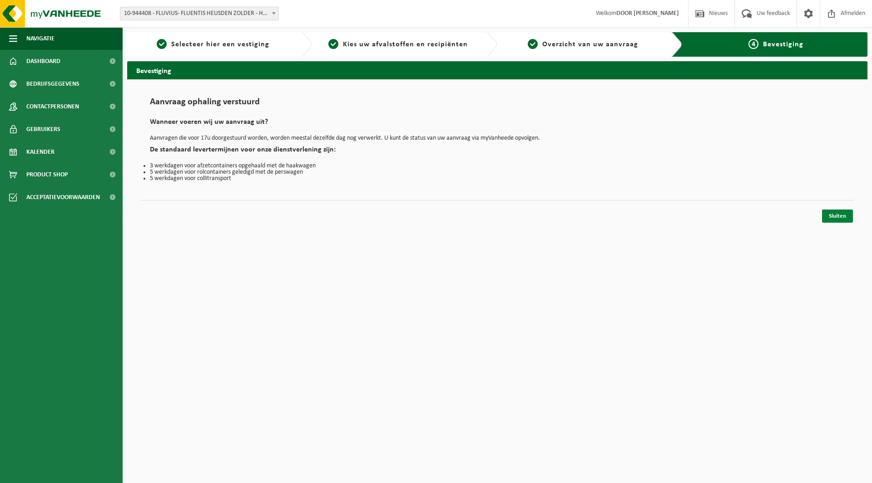
click at [831, 217] on link "Sluiten" at bounding box center [837, 216] width 31 height 13
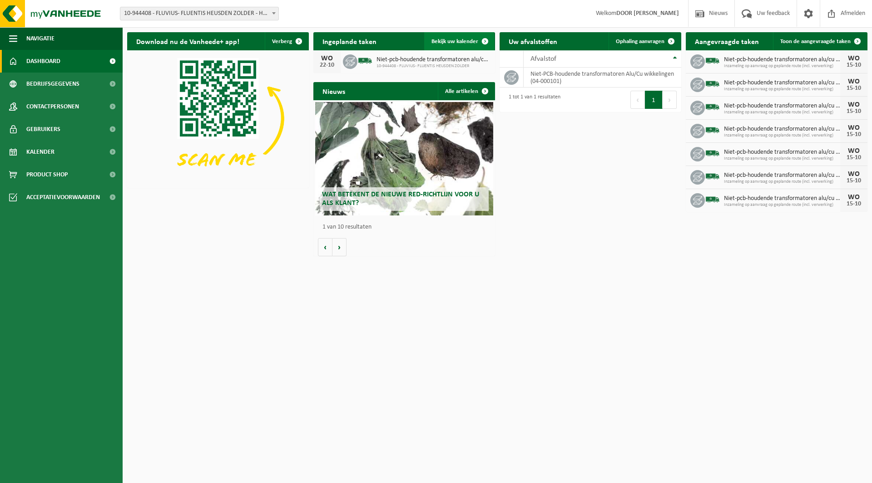
click at [450, 46] on link "Bekijk uw kalender" at bounding box center [459, 41] width 70 height 18
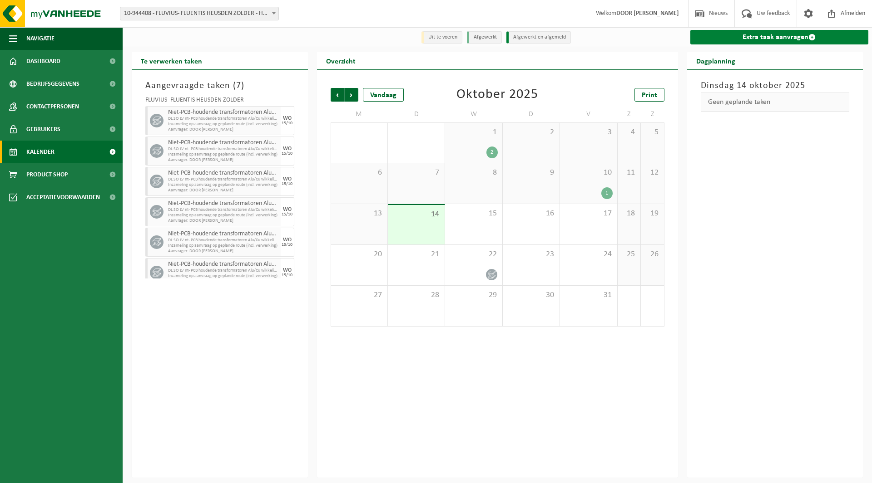
click at [763, 34] on link "Extra taak aanvragen" at bounding box center [779, 37] width 178 height 15
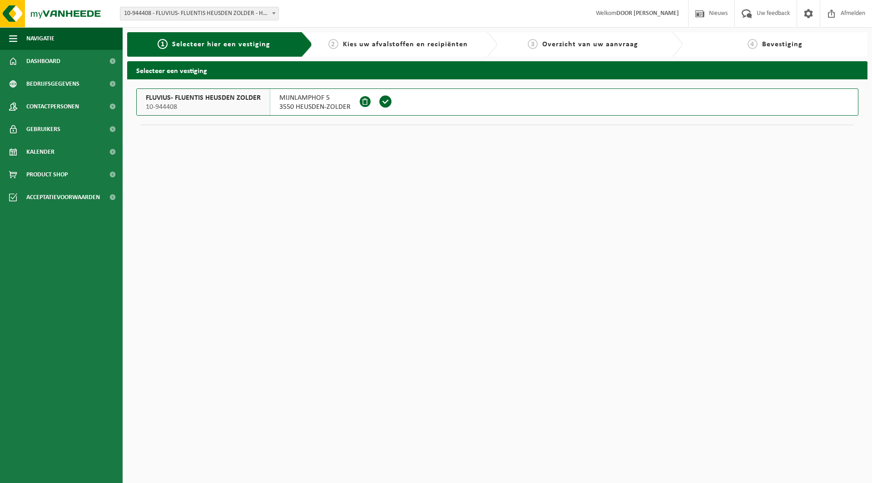
click at [384, 101] on span at bounding box center [386, 102] width 14 height 14
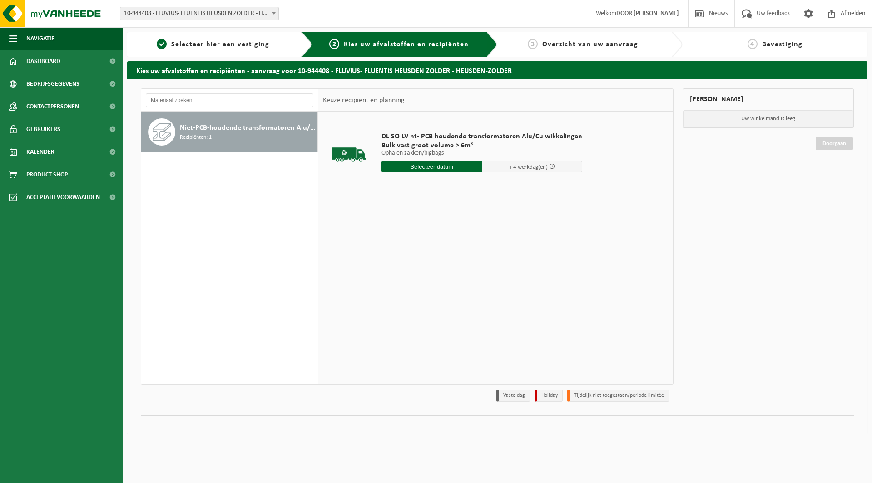
click at [419, 168] on input "text" at bounding box center [431, 166] width 100 height 11
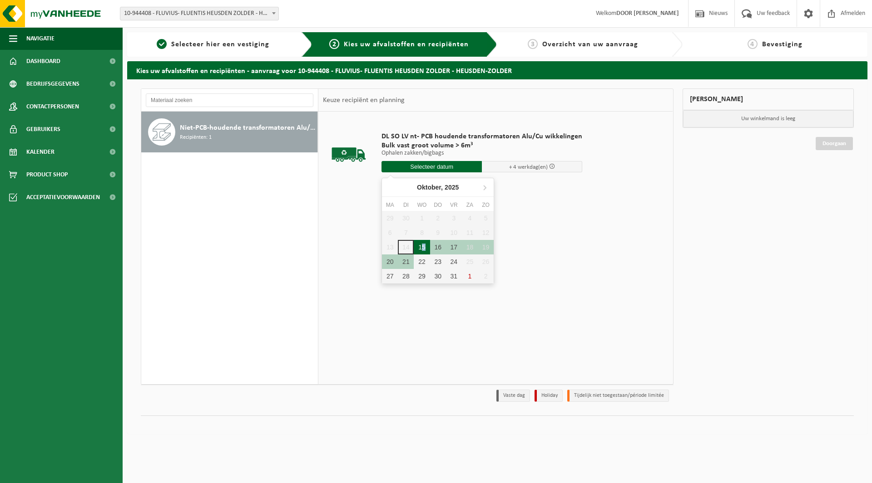
click at [423, 246] on div "15" at bounding box center [422, 247] width 16 height 15
type input "Van 2025-10-15"
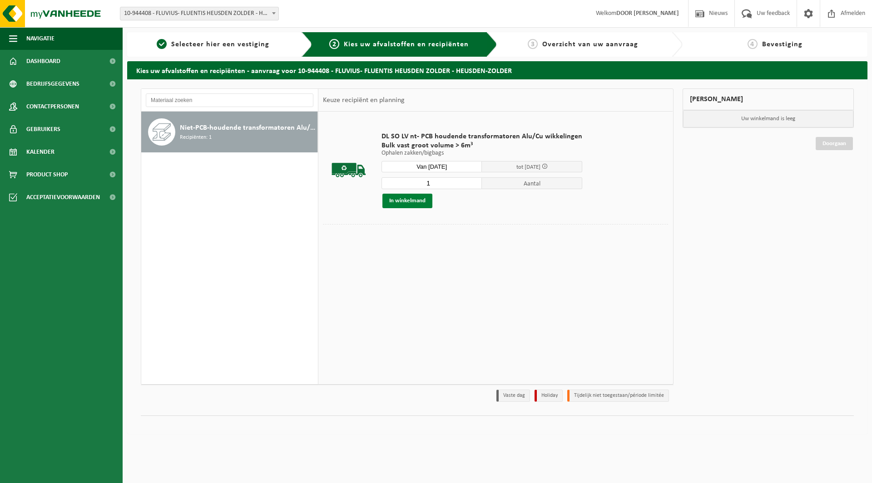
click at [409, 201] on button "In winkelmand" at bounding box center [407, 201] width 50 height 15
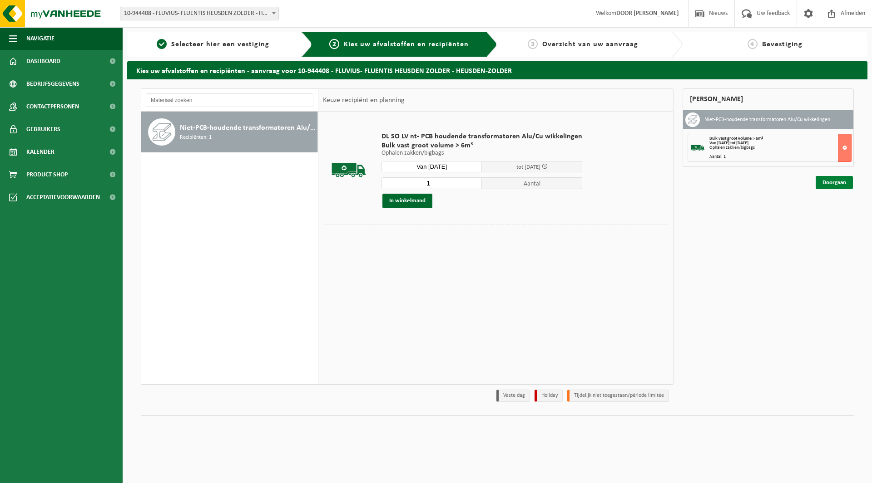
click at [822, 181] on link "Doorgaan" at bounding box center [833, 182] width 37 height 13
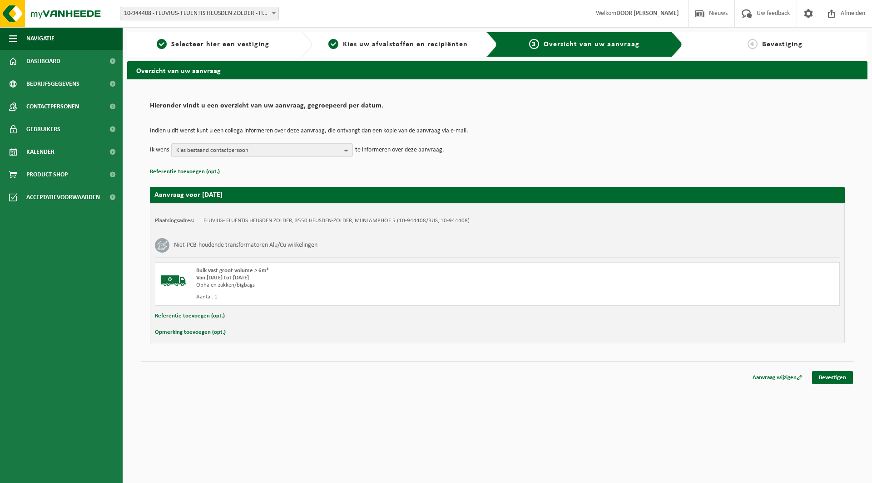
click at [207, 317] on button "Referentie toevoegen (opt.)" at bounding box center [190, 317] width 70 height 12
click at [261, 316] on input "text" at bounding box center [514, 318] width 631 height 14
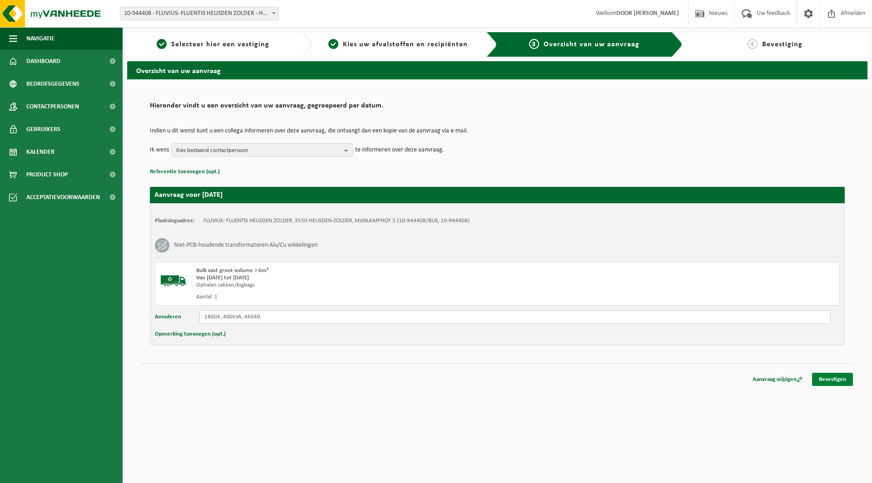
type input "18004; 400kVA; 46040"
click at [826, 377] on link "Bevestigen" at bounding box center [832, 379] width 41 height 13
